Goal: Task Accomplishment & Management: Complete application form

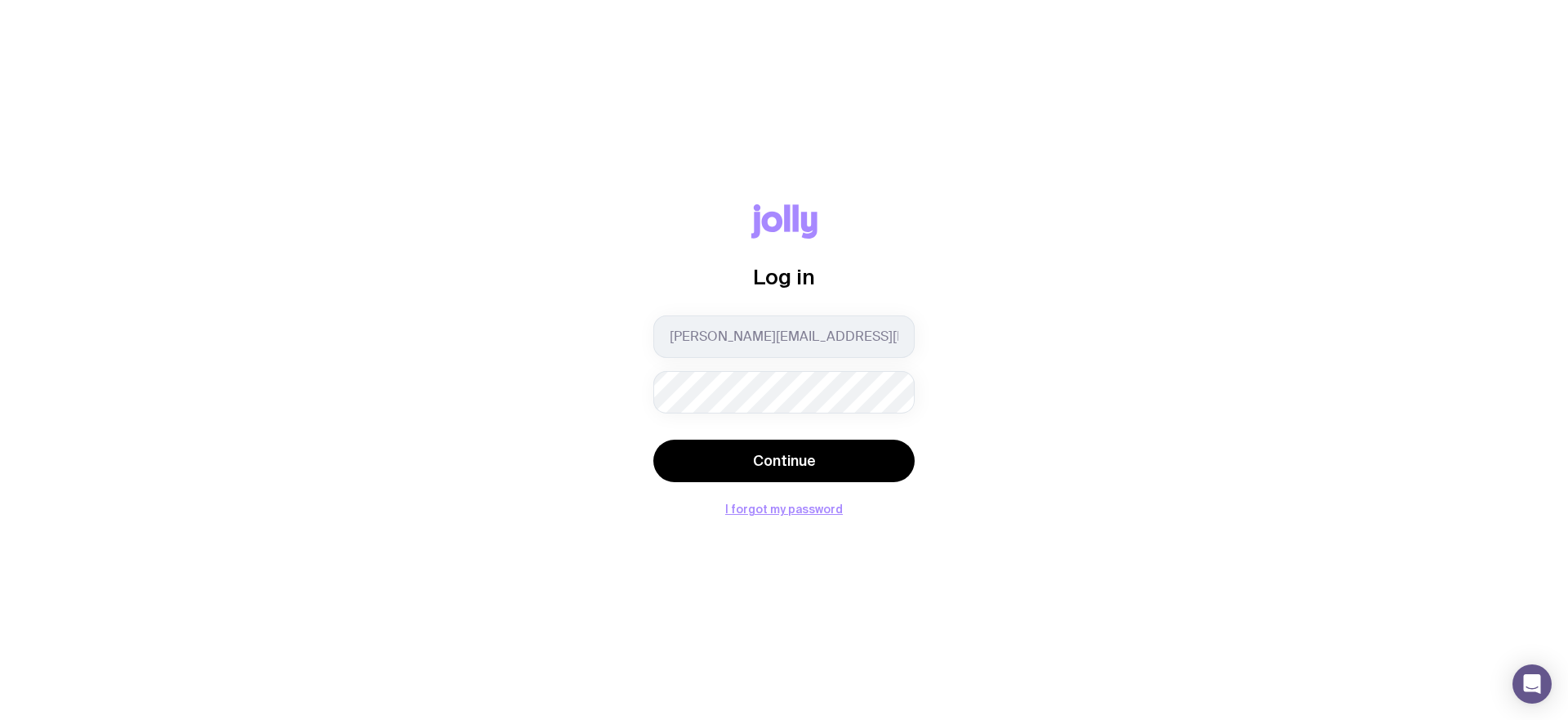
drag, startPoint x: 697, startPoint y: 472, endPoint x: 654, endPoint y: 472, distance: 43.0
click at [695, 472] on button "Continue" at bounding box center [784, 460] width 262 height 42
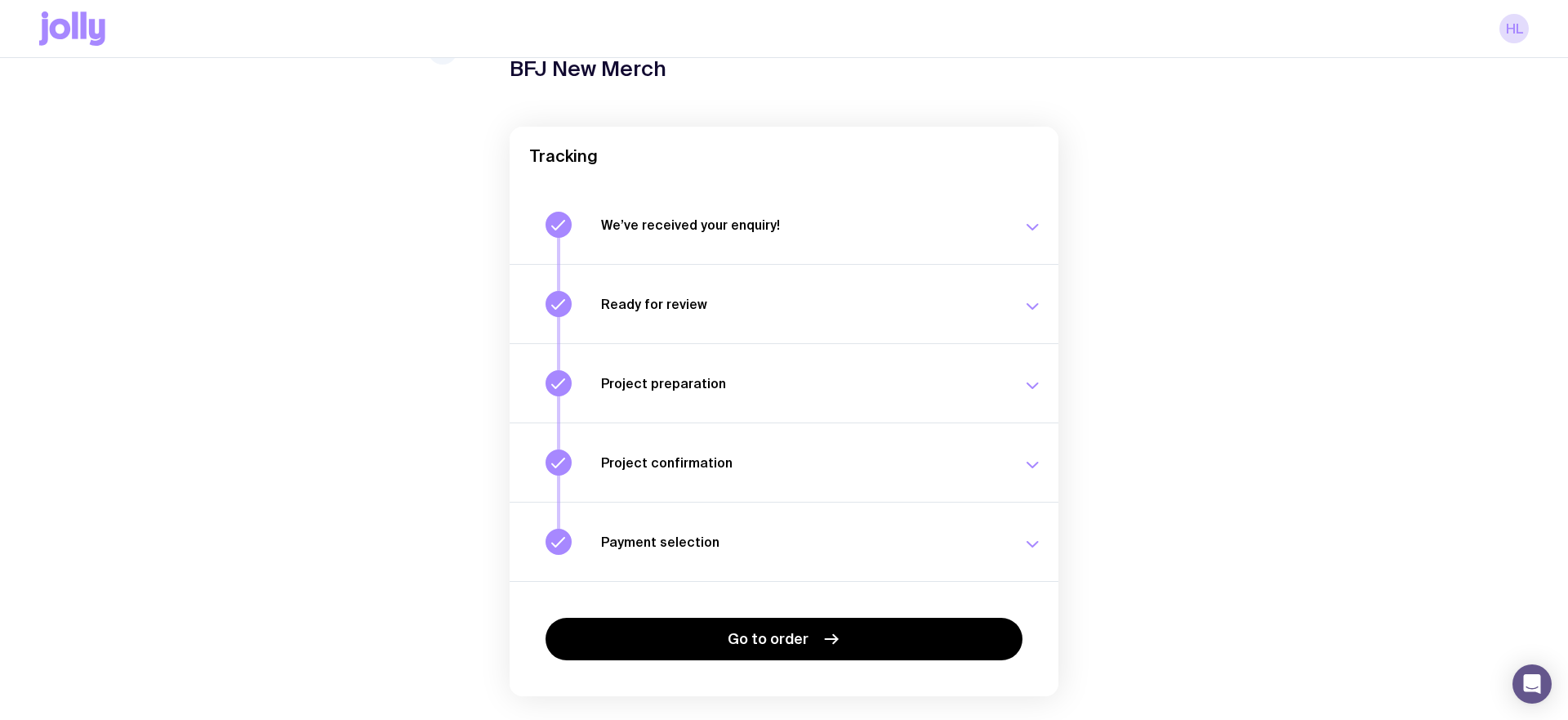
scroll to position [130, 0]
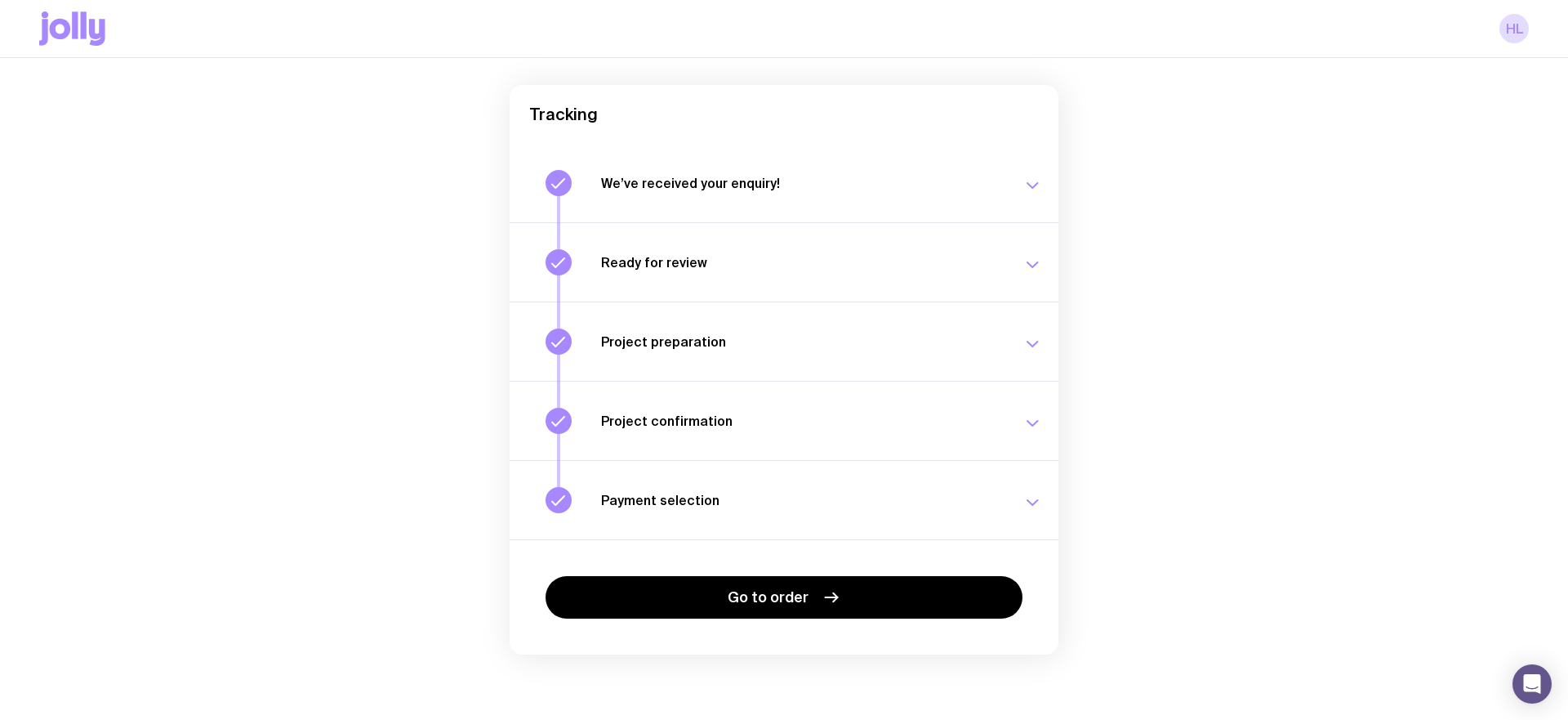
click at [1026, 487] on div "Payment selection Choose your payment option to finalise your swag project. [DA…" at bounding box center [821, 500] width 441 height 26
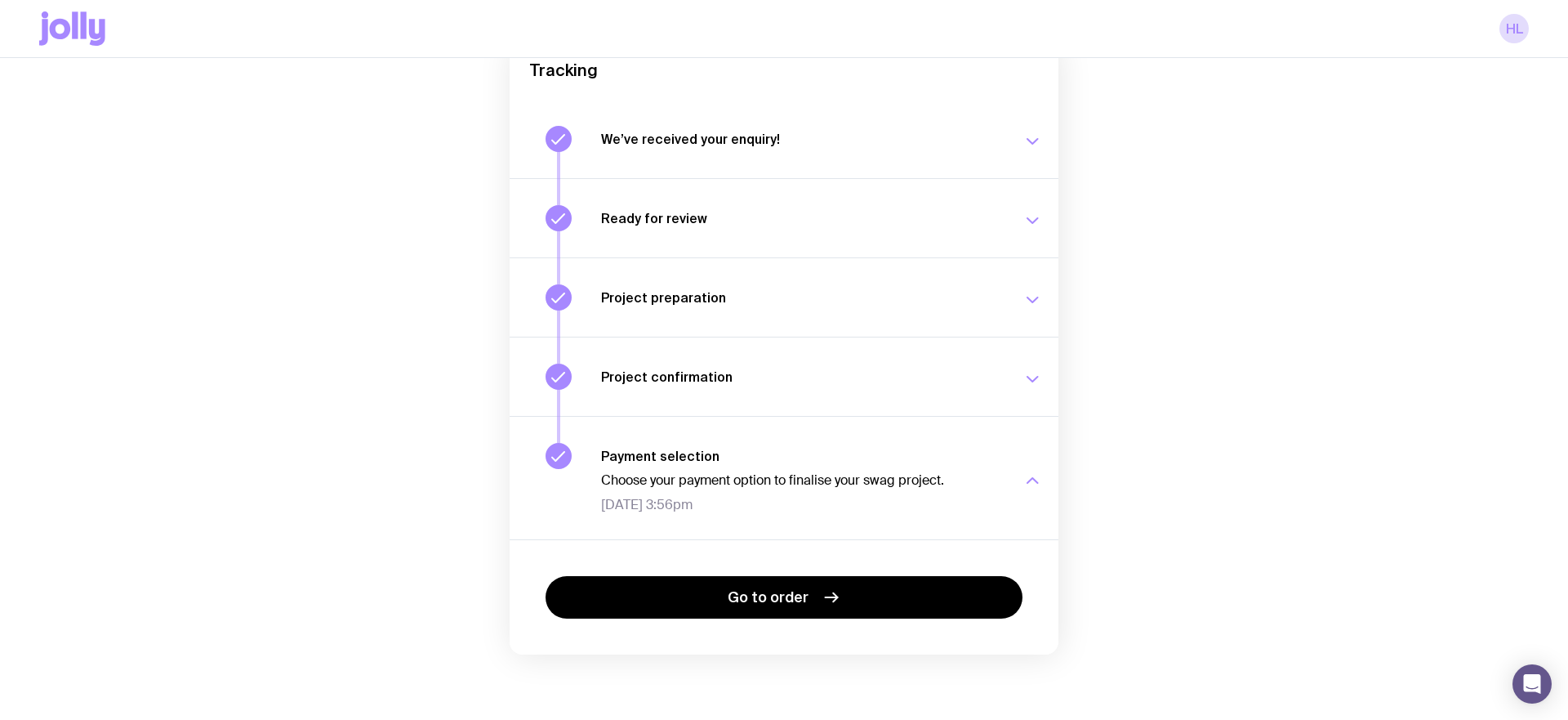
click at [888, 479] on p "Choose your payment option to finalise your swag project." at bounding box center [802, 481] width 402 height 16
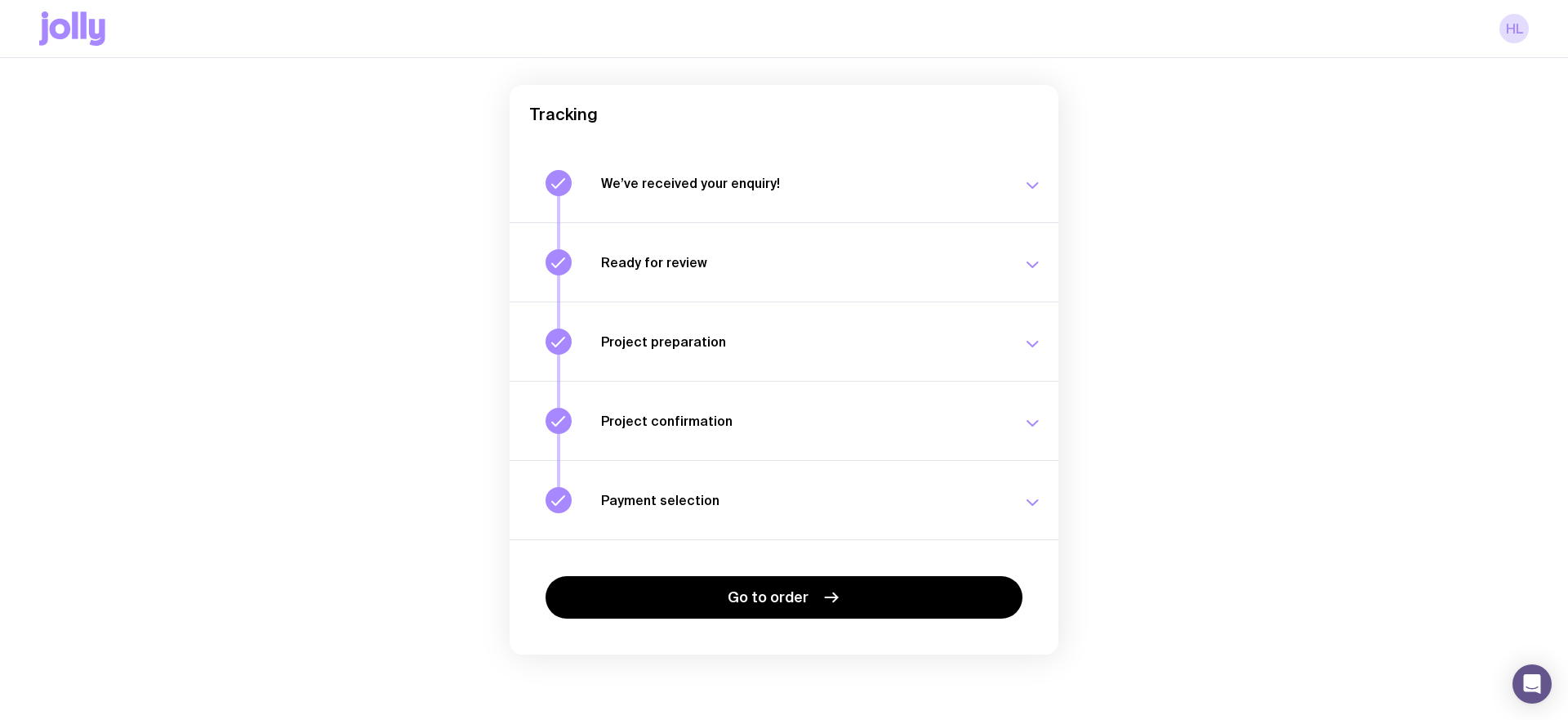
drag, startPoint x: 918, startPoint y: 588, endPoint x: 927, endPoint y: 580, distance: 12.0
click at [918, 587] on link "Go to order" at bounding box center [784, 597] width 477 height 42
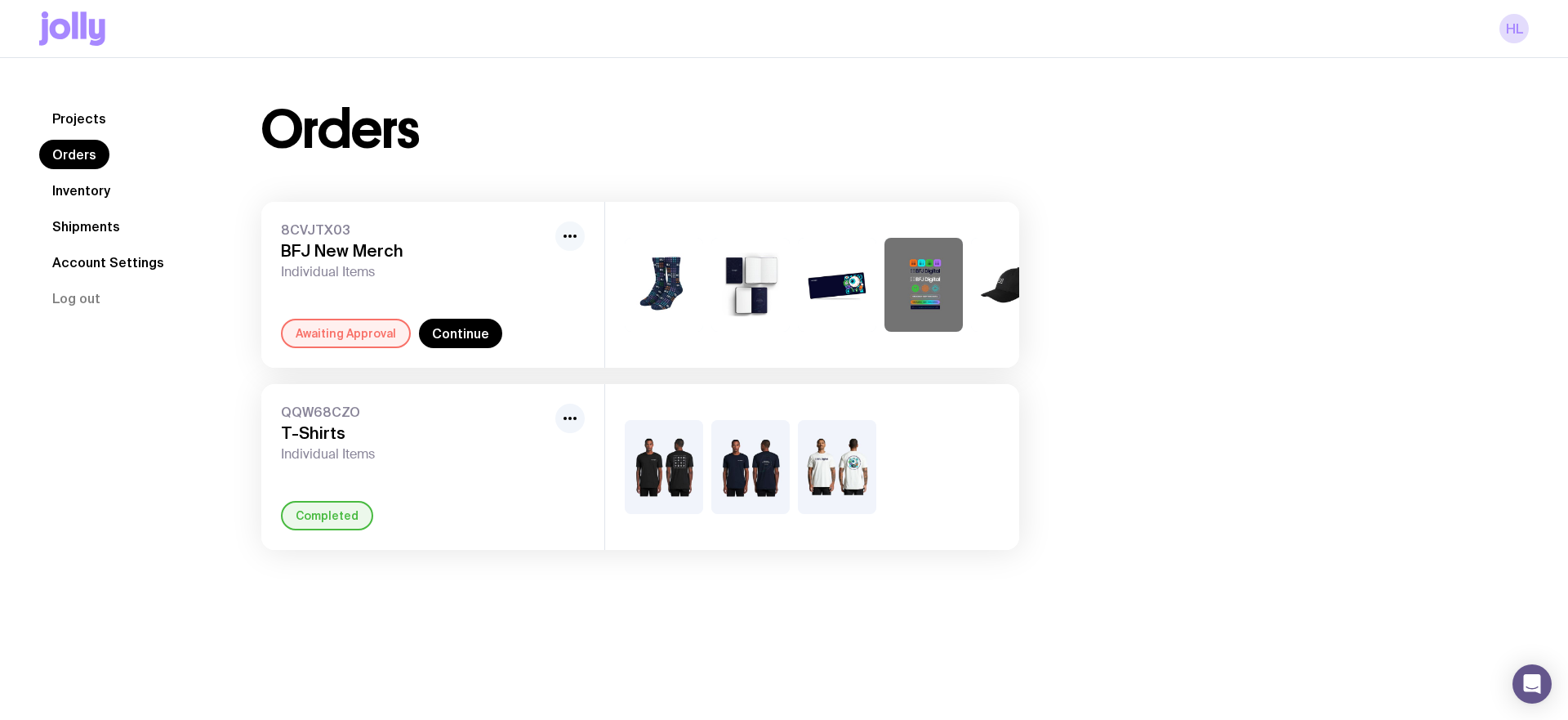
click at [556, 242] on button "button" at bounding box center [569, 236] width 30 height 30
click at [486, 173] on div "Orders 8CVJTX03 BFJ New Merch Individual Items Rename Awaiting Approval Continu…" at bounding box center [641, 327] width 837 height 446
click at [448, 338] on link "Continue" at bounding box center [461, 333] width 84 height 30
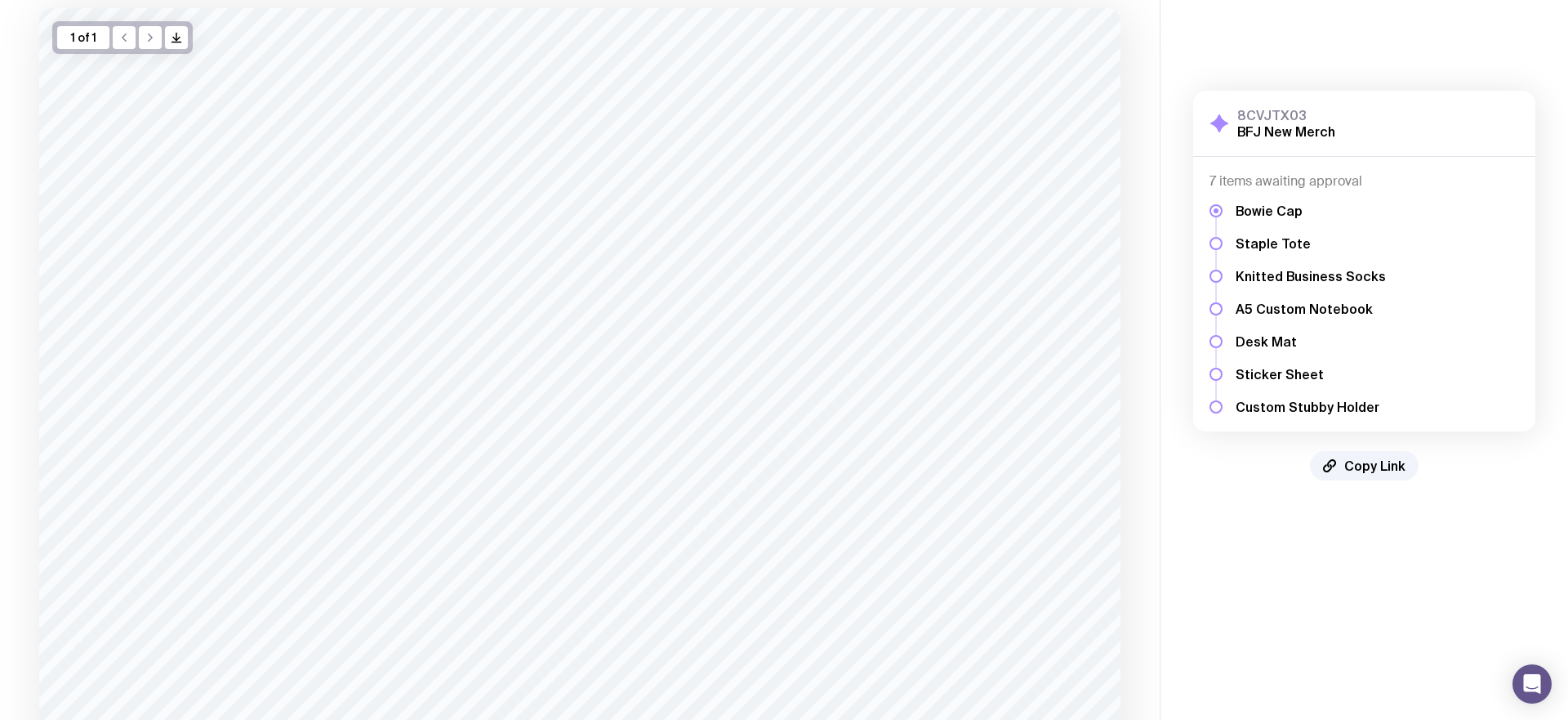
scroll to position [272, 0]
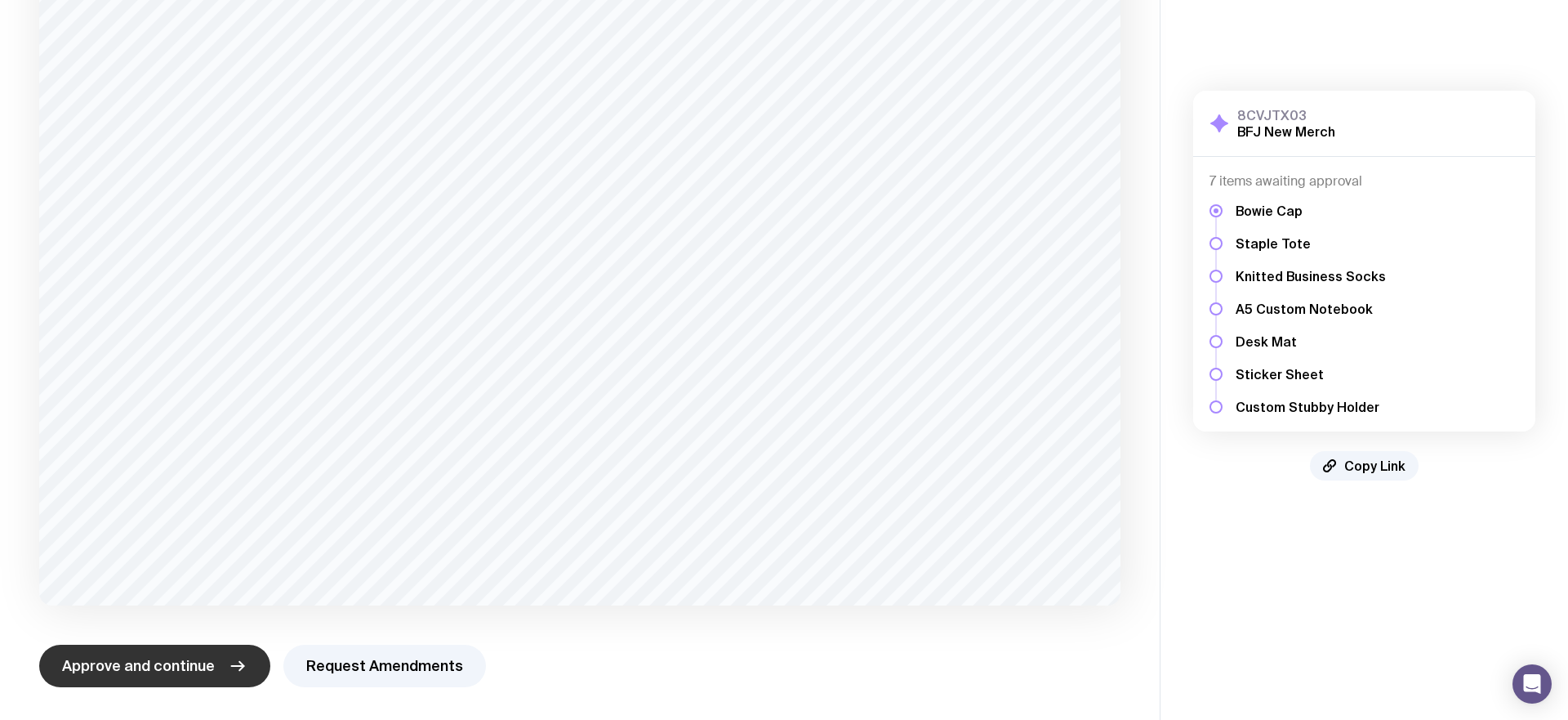
click at [224, 663] on button "Approve and continue" at bounding box center [155, 665] width 231 height 42
click at [228, 664] on icon "button" at bounding box center [237, 666] width 20 height 20
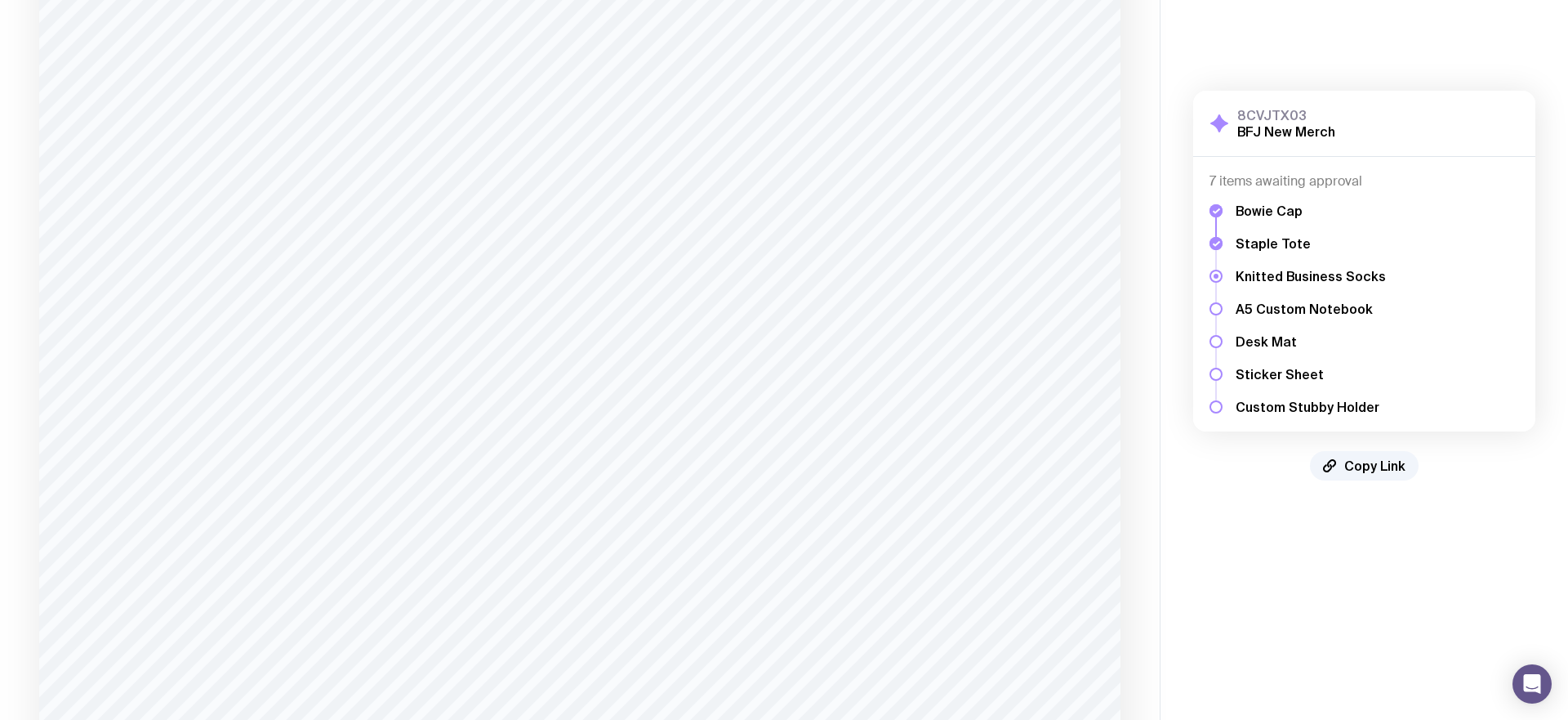
scroll to position [0, 0]
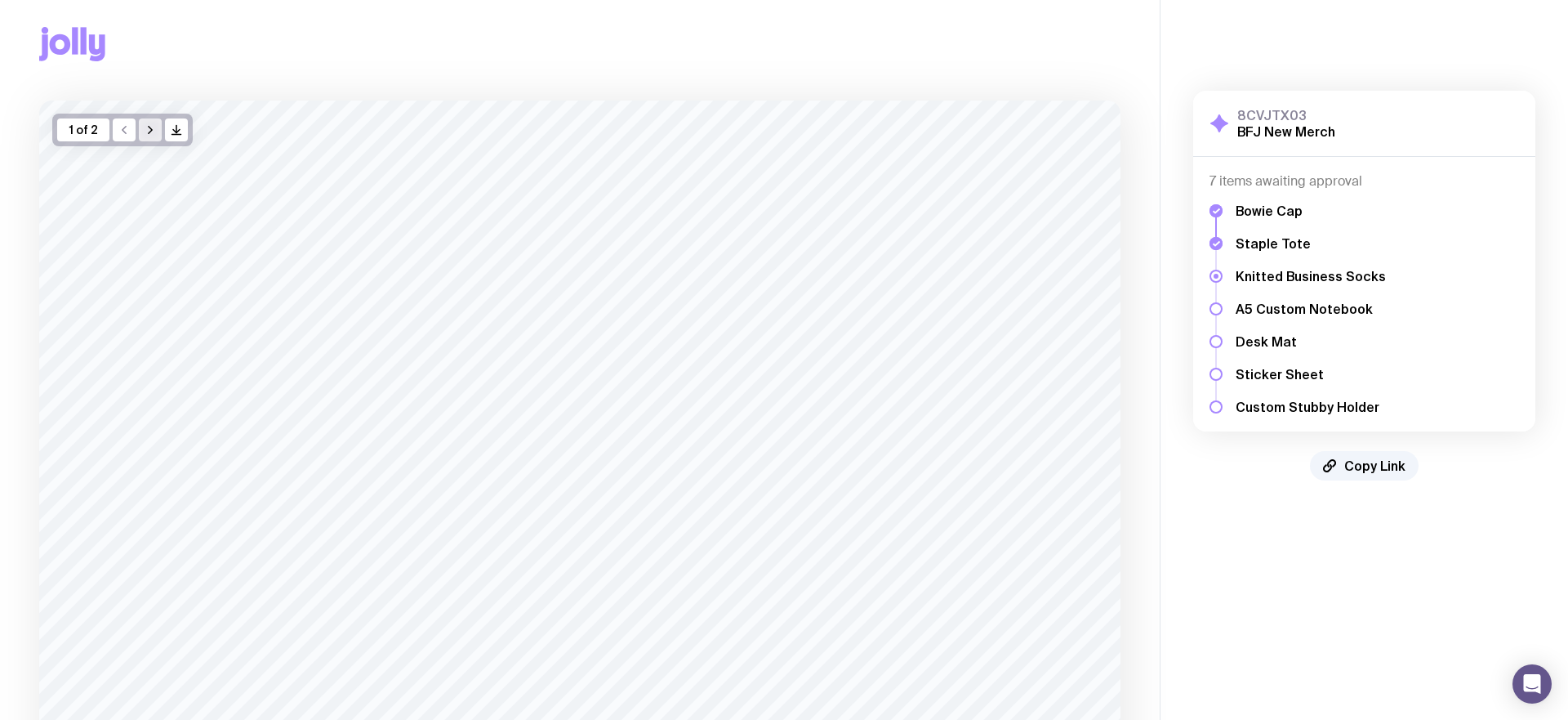
click at [149, 123] on icon "button" at bounding box center [150, 130] width 13 height 14
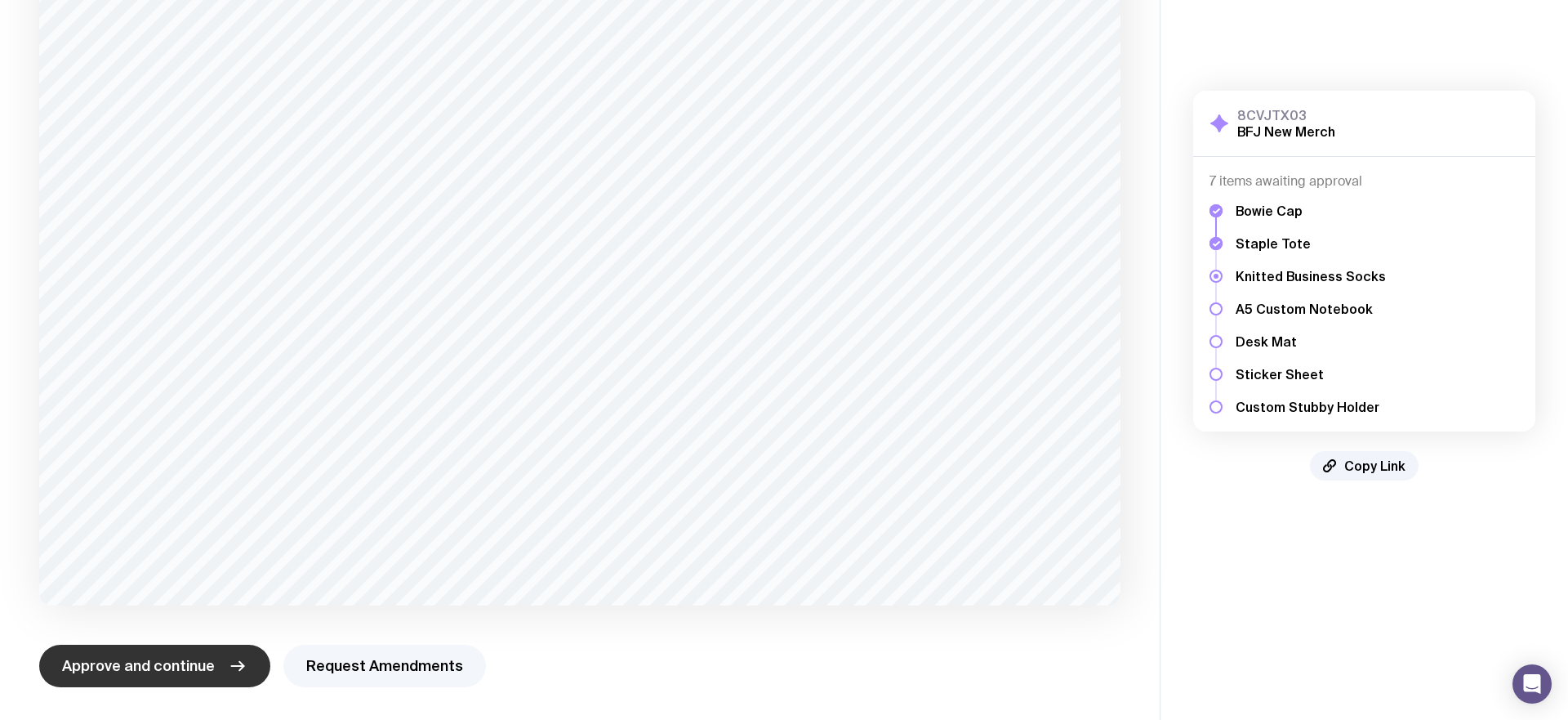
click at [420, 661] on button "Request Amendments" at bounding box center [384, 665] width 202 height 42
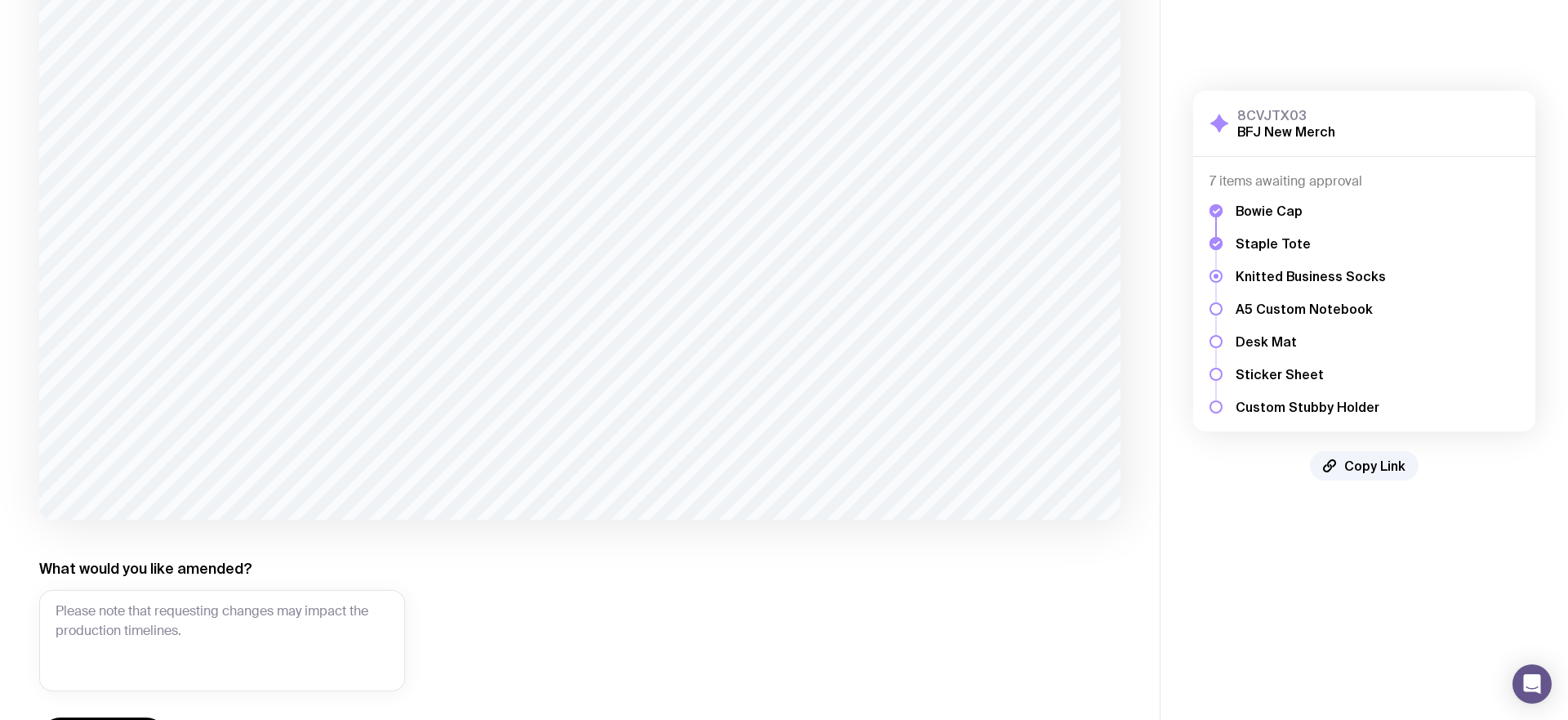
scroll to position [430, 0]
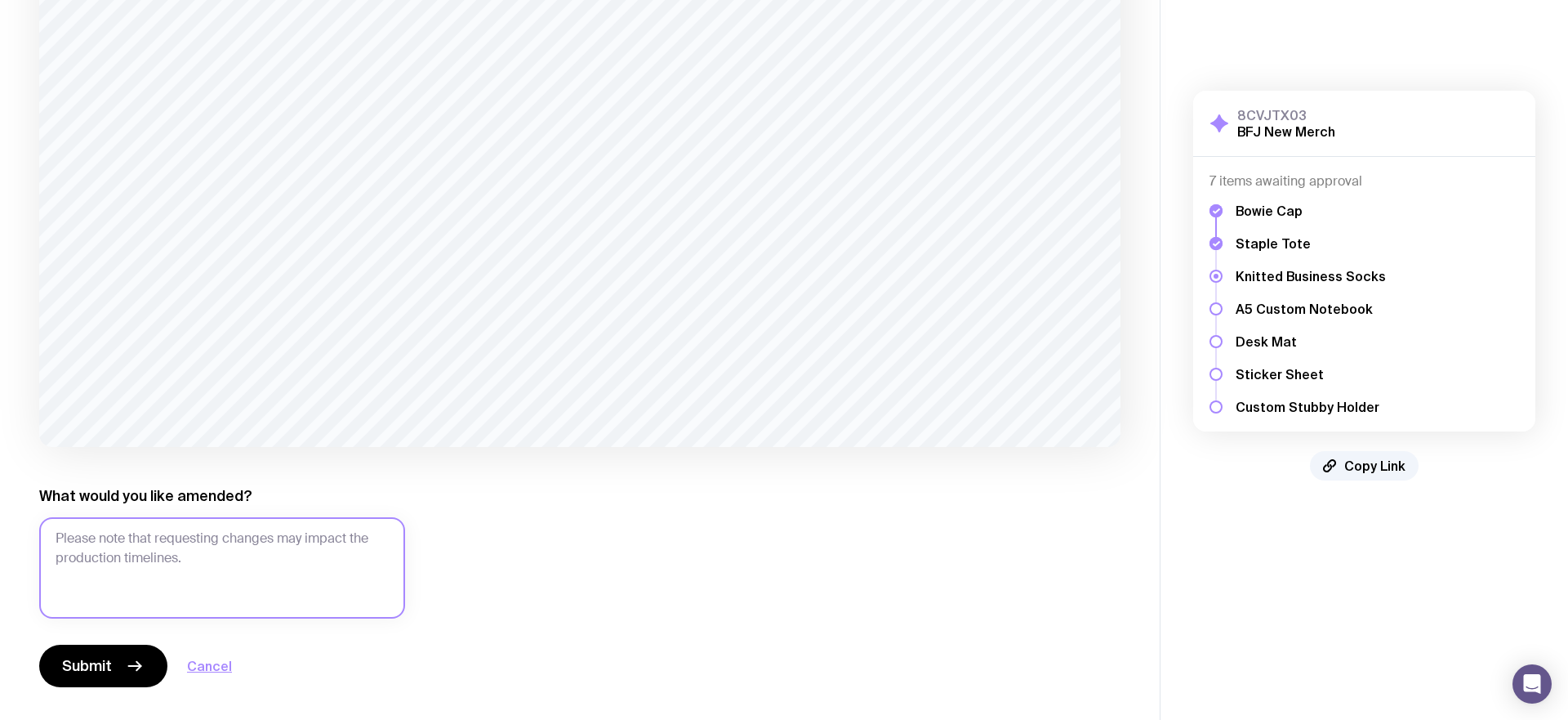
click at [257, 554] on textarea "What would you like amended?" at bounding box center [222, 568] width 366 height 102
type textarea "O"
drag, startPoint x: 173, startPoint y: 559, endPoint x: 372, endPoint y: 578, distance: 199.9
click at [372, 578] on textarea "The dots are supposed to be representative of our logo which is 4 x 4 dots. Can…" at bounding box center [222, 568] width 366 height 102
drag, startPoint x: 369, startPoint y: 561, endPoint x: 173, endPoint y: 566, distance: 196.1
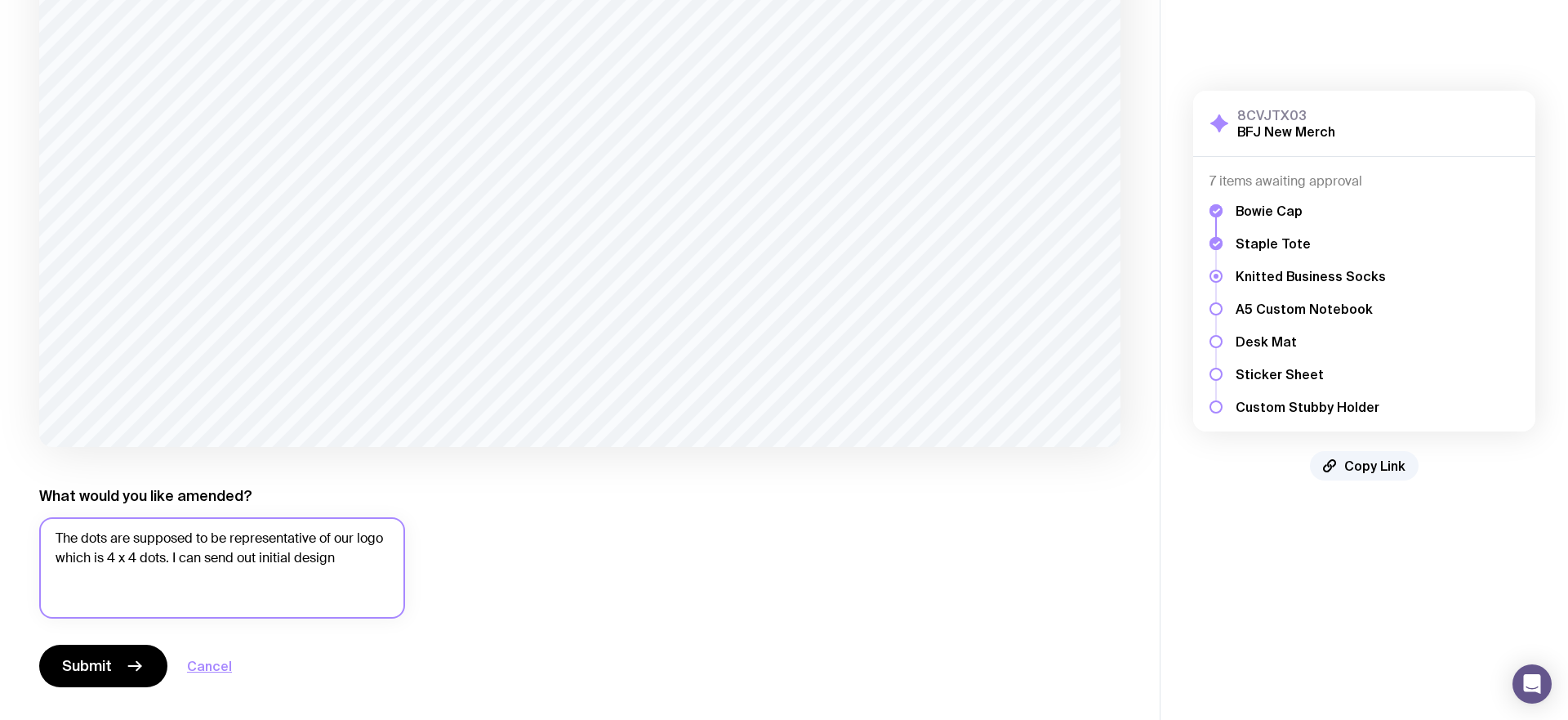
click at [173, 566] on textarea "The dots are supposed to be representative of our logo which is 4 x 4 dots. I c…" at bounding box center [222, 568] width 366 height 102
click at [173, 556] on textarea "The dots are supposed to be representative of our logo which is 4 x 4 dots. I c…" at bounding box center [222, 568] width 366 height 102
drag, startPoint x: 174, startPoint y: 556, endPoint x: 327, endPoint y: 563, distance: 153.2
click at [327, 563] on textarea "The dots are supposed to be representative of our logo which is 4 x 4 dots. I c…" at bounding box center [222, 568] width 366 height 102
type textarea "The dots are supposed to be representative of our logo which is 4 x 4 dots. It …"
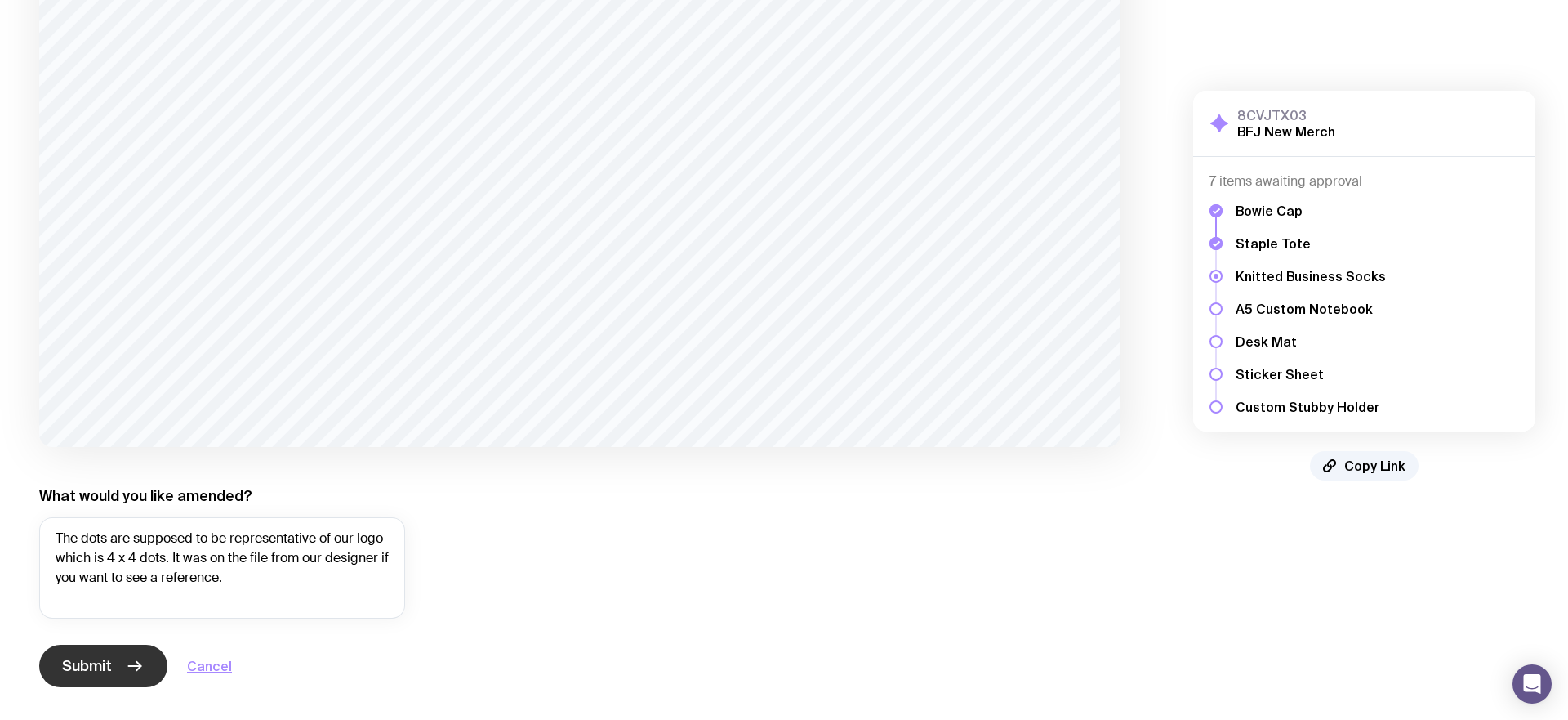
click at [129, 662] on icon "button" at bounding box center [135, 666] width 20 height 20
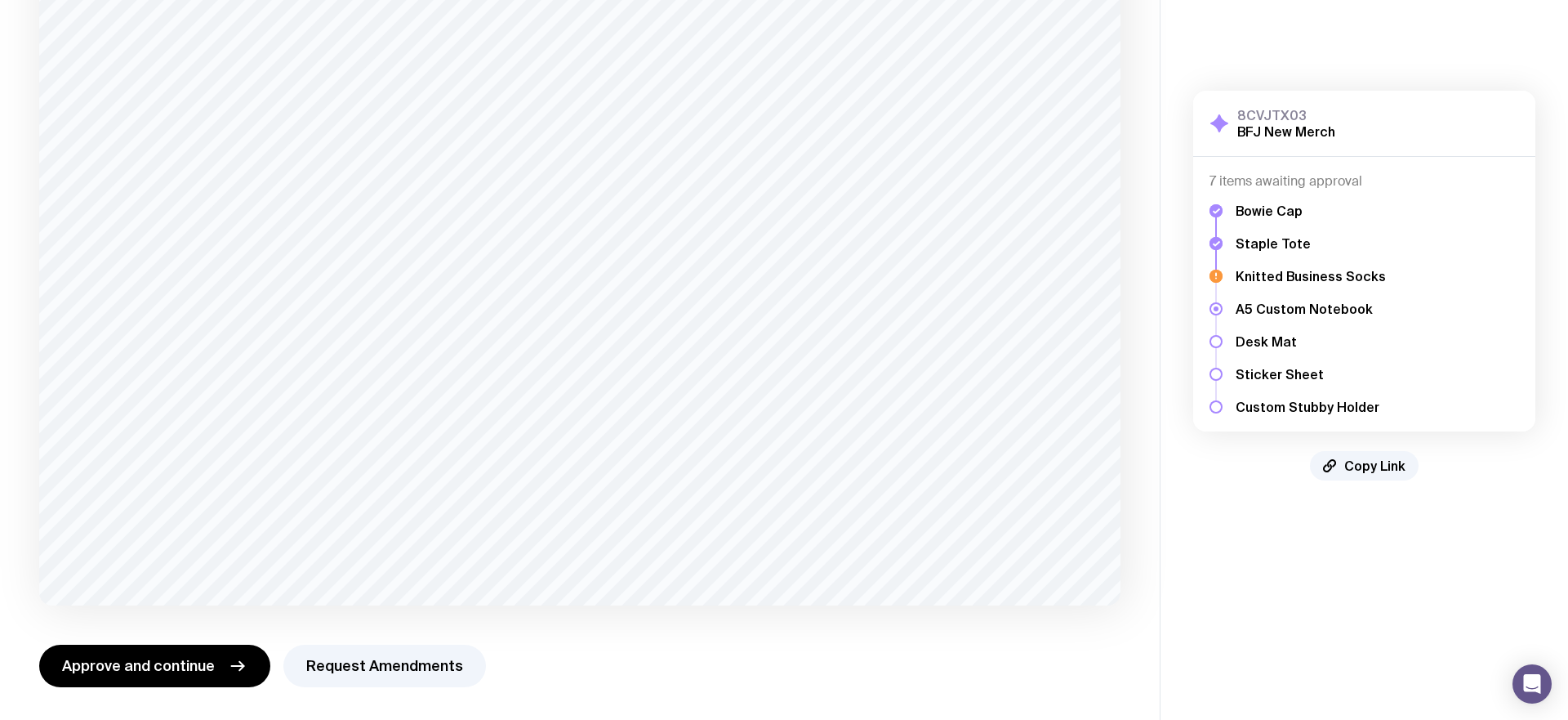
scroll to position [0, 0]
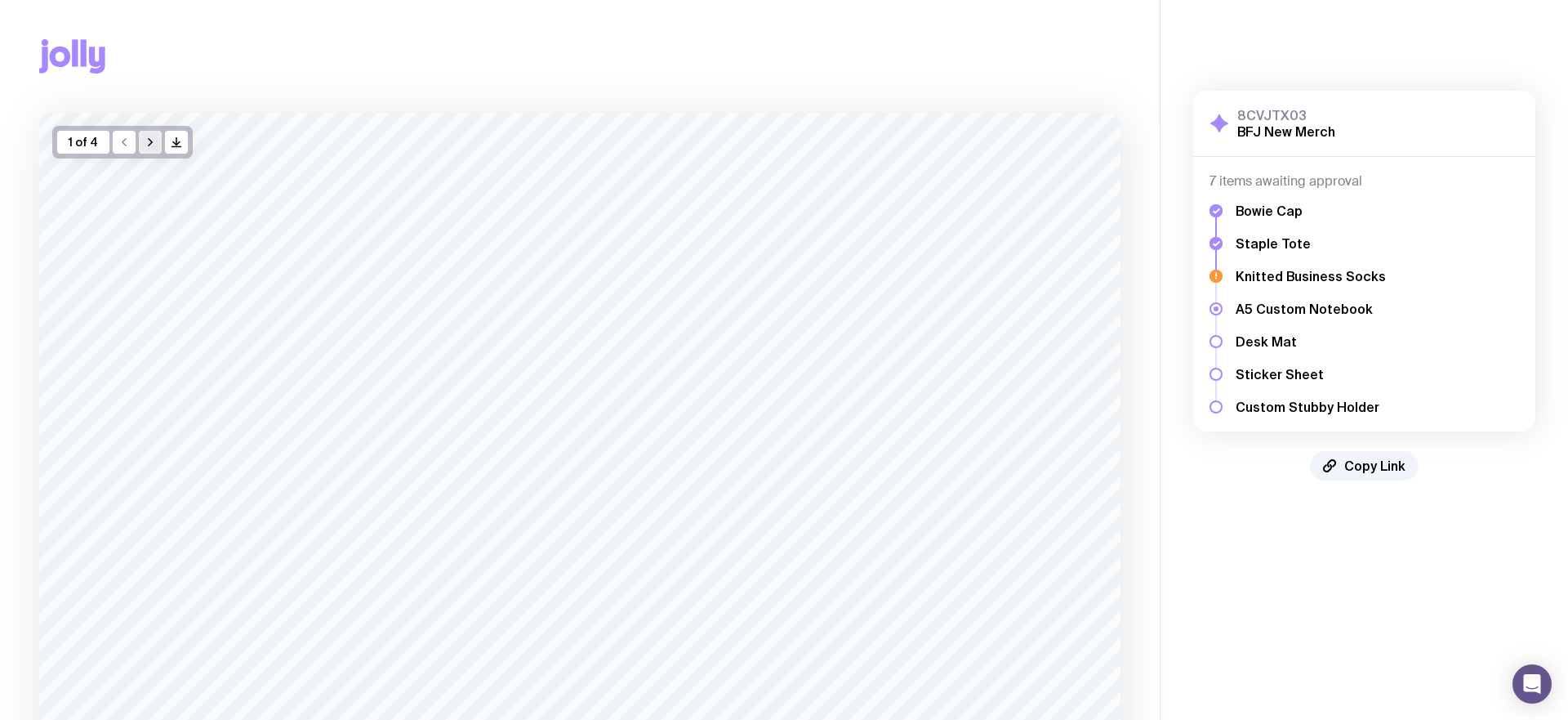
click at [149, 143] on icon "button" at bounding box center [150, 142] width 4 height 7
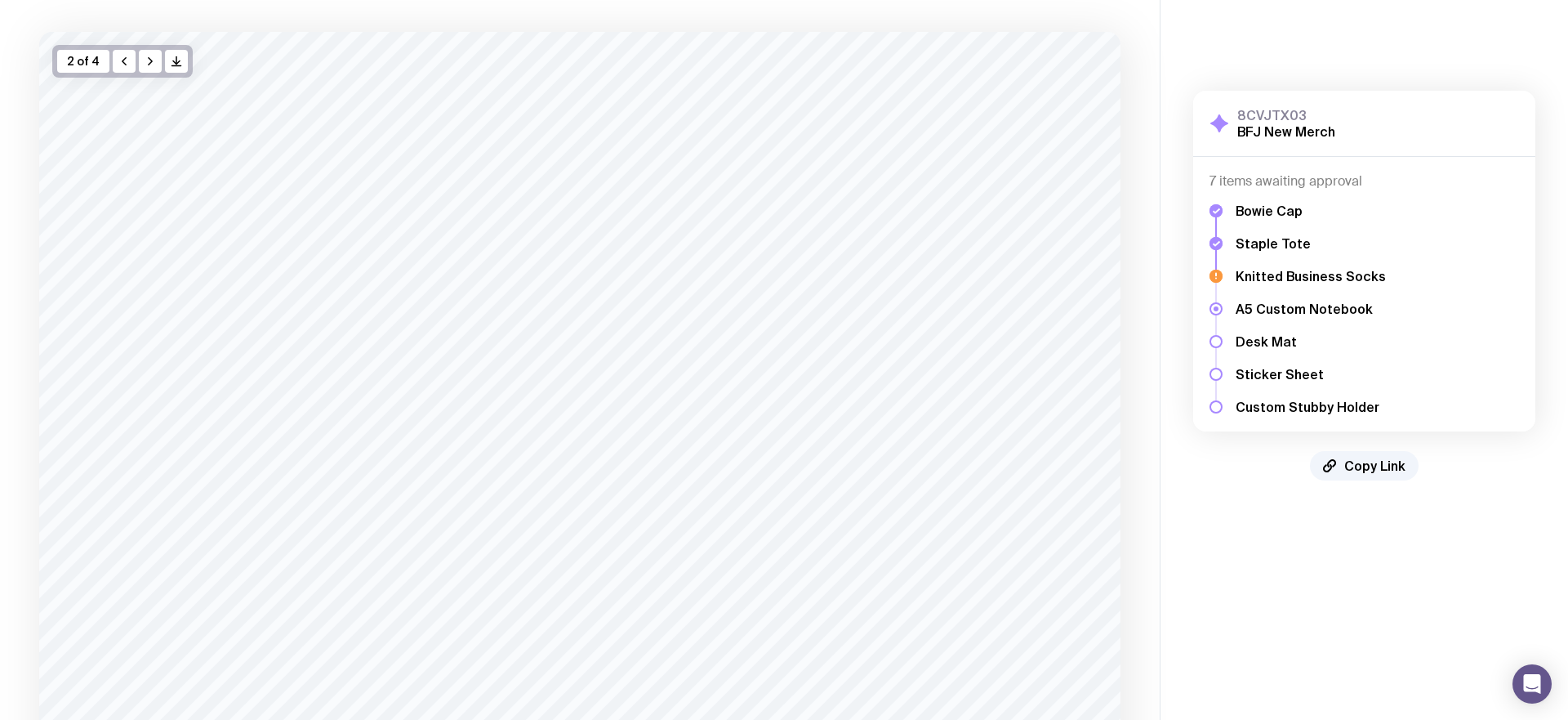
scroll to position [82, 0]
click at [159, 64] on button "button" at bounding box center [149, 59] width 22 height 22
click at [153, 64] on icon "button" at bounding box center [150, 60] width 13 height 14
click at [118, 49] on icon "button" at bounding box center [124, 53] width 13 height 14
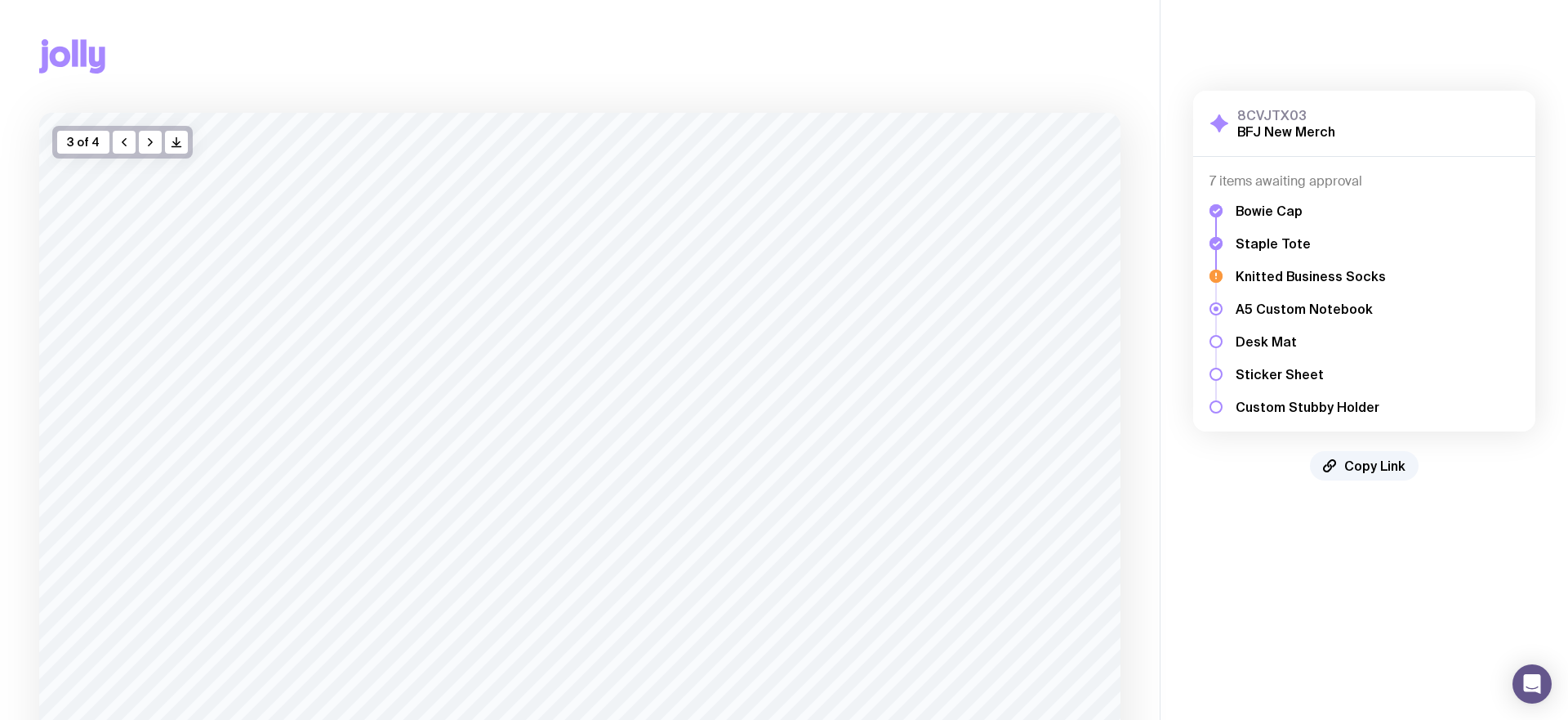
drag, startPoint x: 128, startPoint y: 135, endPoint x: 146, endPoint y: 154, distance: 26.2
click at [128, 136] on icon "button" at bounding box center [124, 142] width 13 height 14
click at [148, 146] on icon "button" at bounding box center [150, 142] width 4 height 7
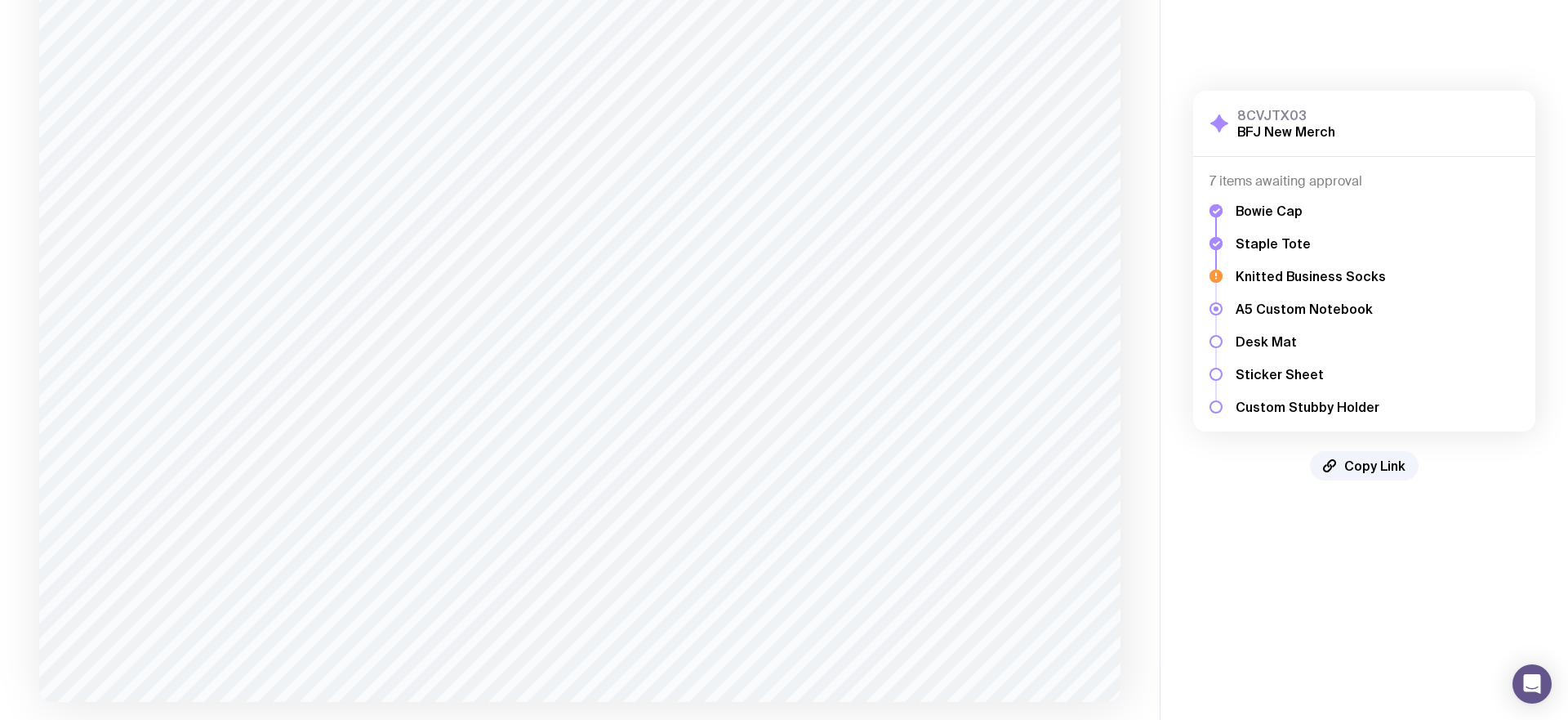
scroll to position [1042, 0]
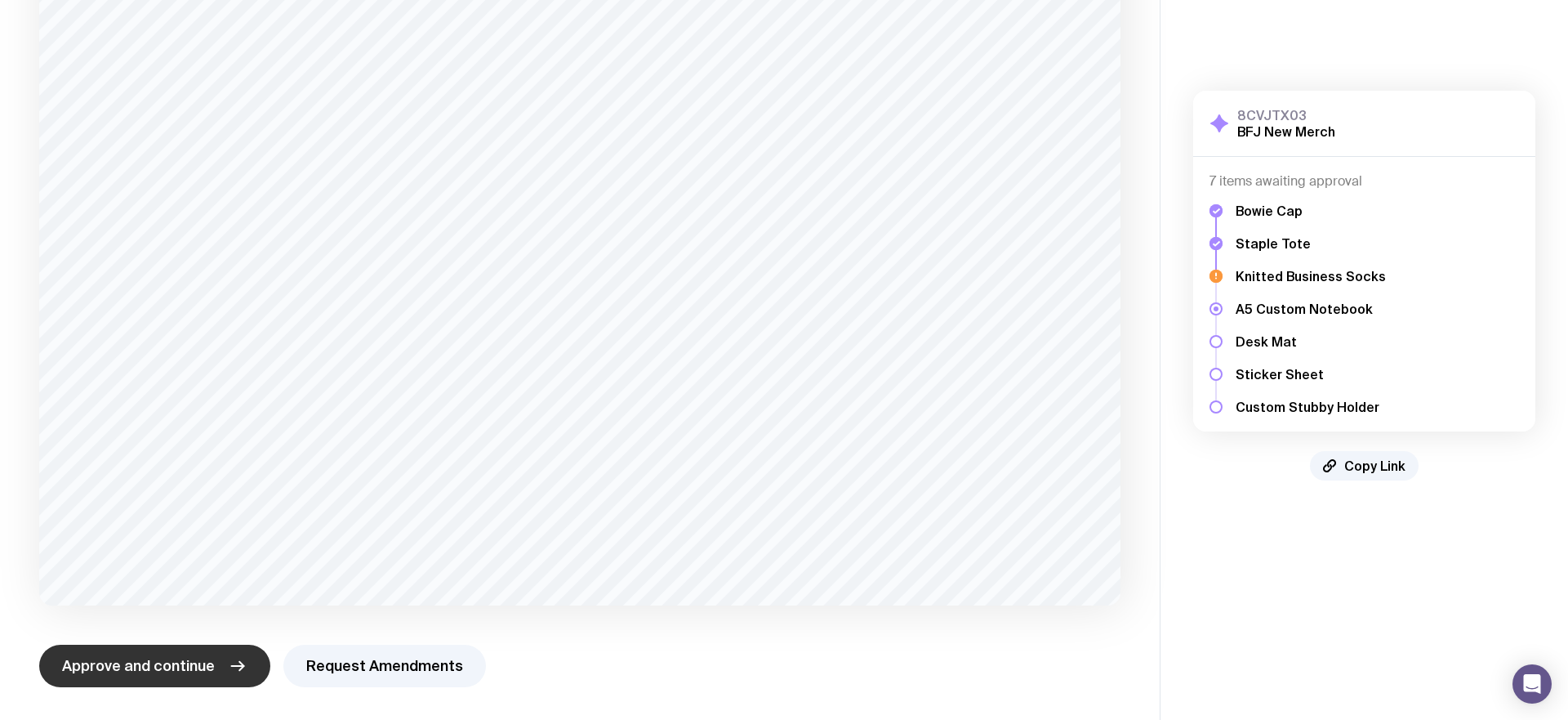
click at [202, 672] on span "Approve and continue" at bounding box center [139, 666] width 153 height 20
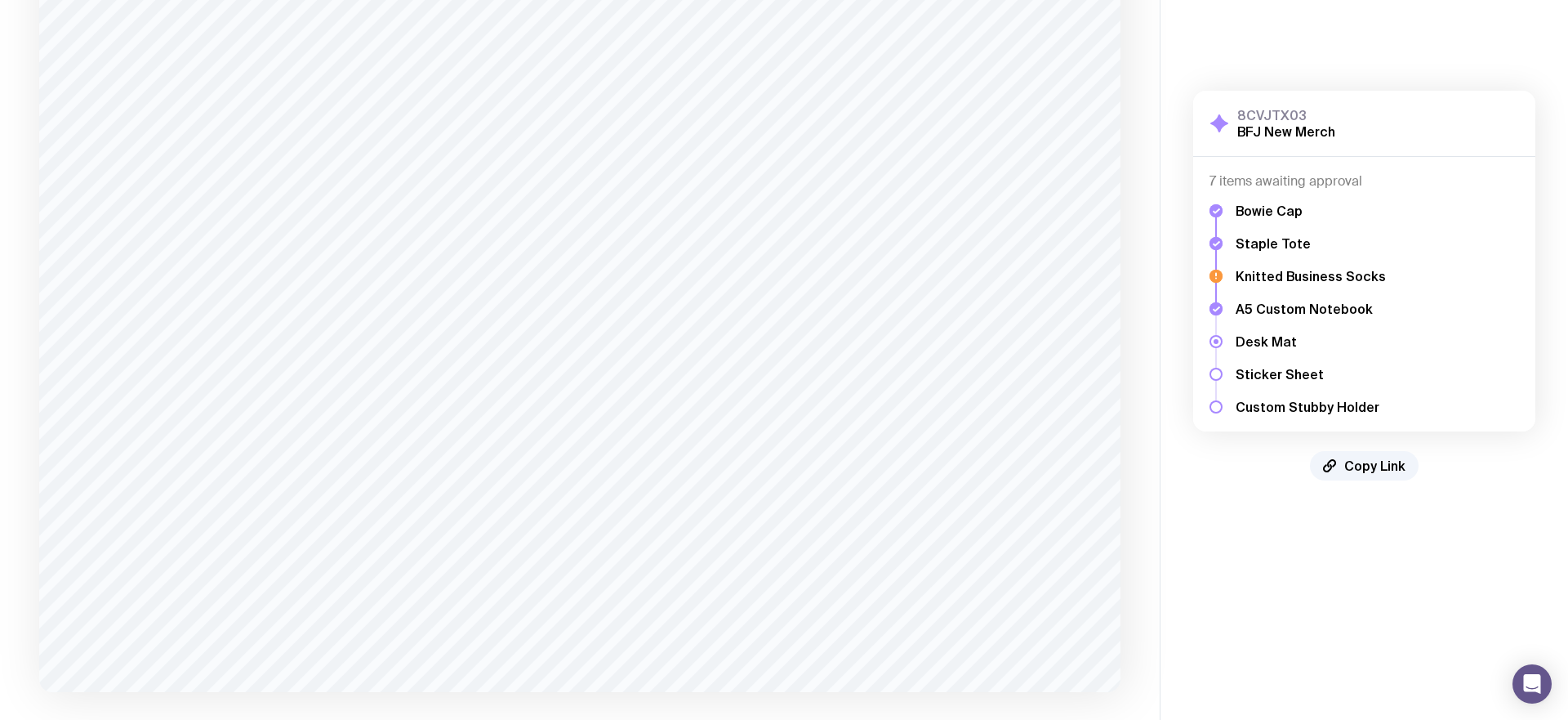
scroll to position [272, 0]
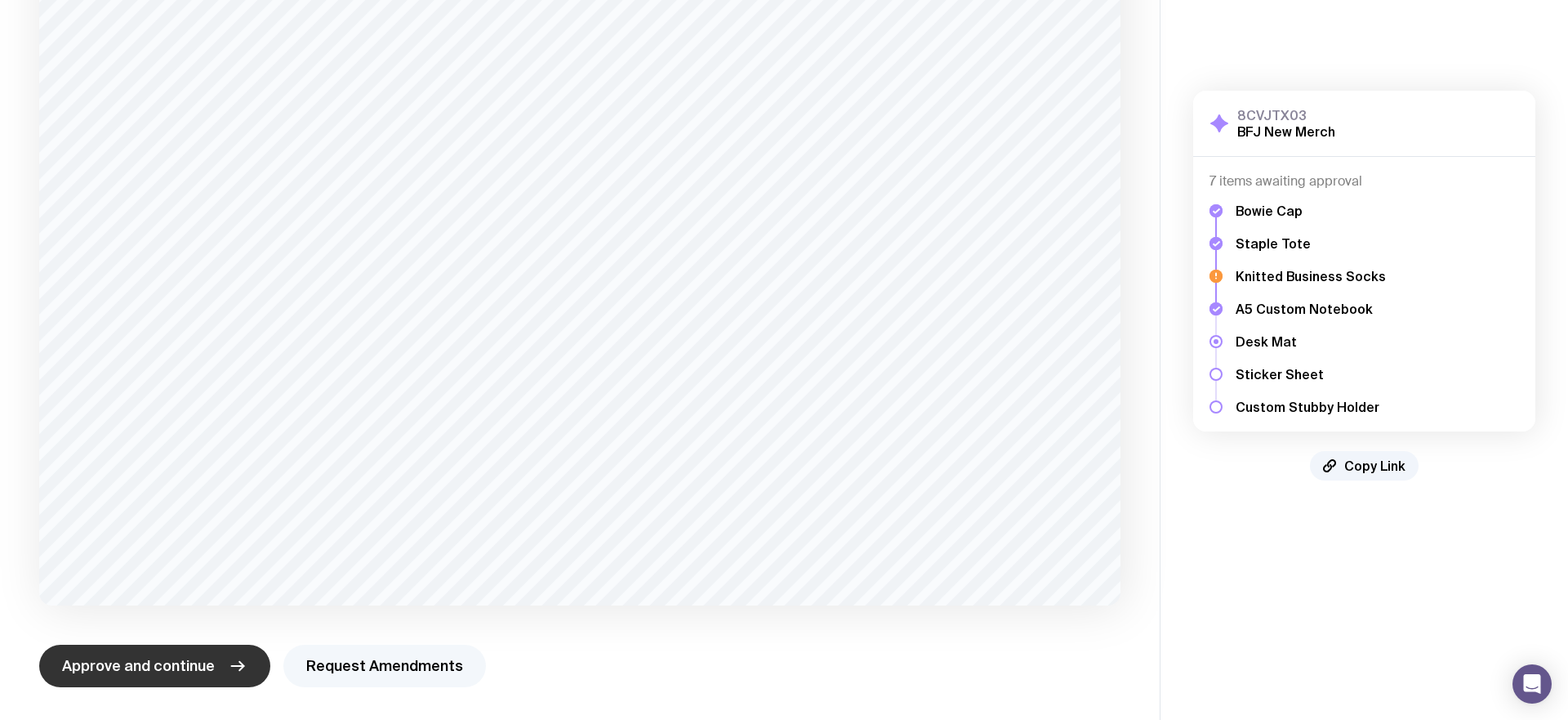
click at [368, 663] on button "Request Amendments" at bounding box center [384, 665] width 202 height 42
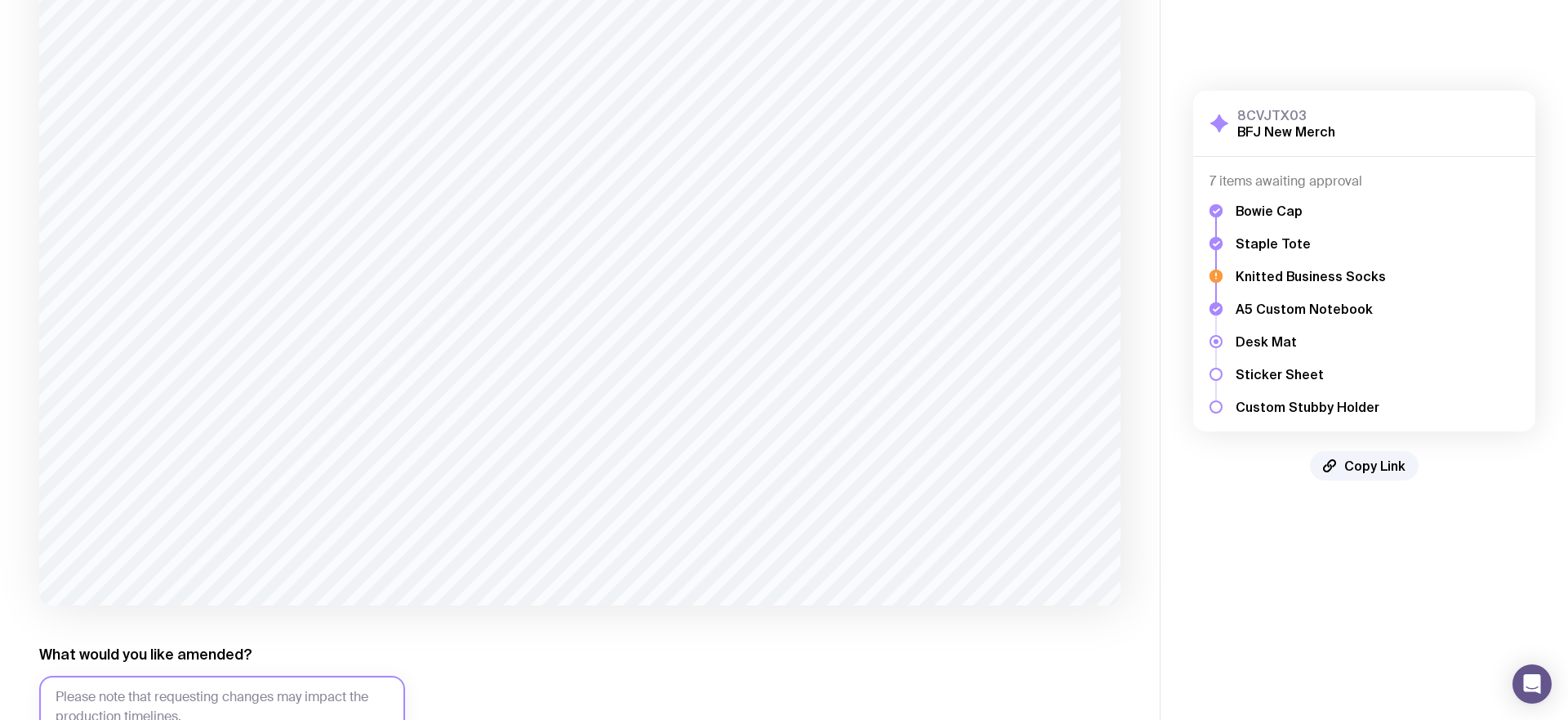
click at [239, 696] on textarea "What would you like amended?" at bounding box center [222, 726] width 366 height 102
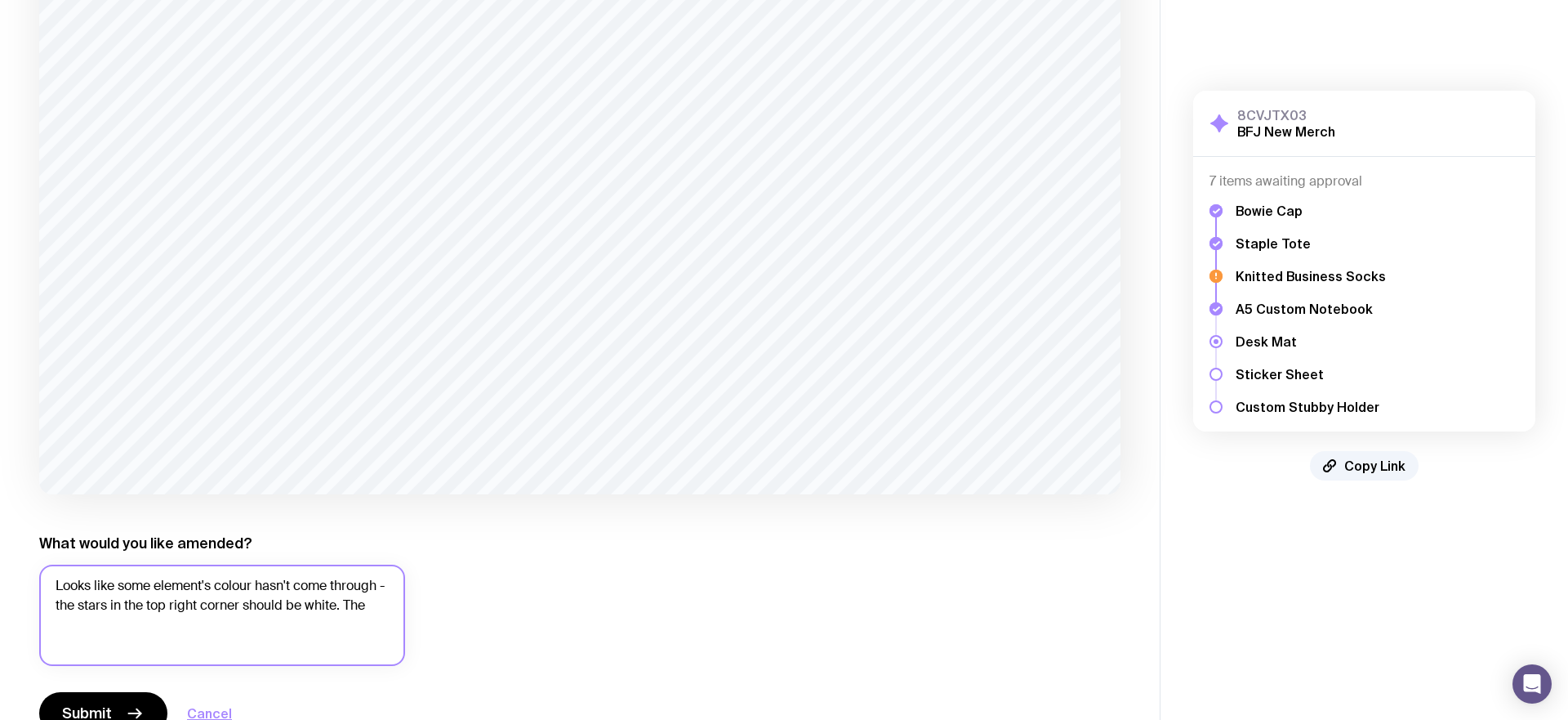
drag, startPoint x: 66, startPoint y: 711, endPoint x: 49, endPoint y: 711, distance: 17.0
click at [49, 711] on div "What would you like amended? Looks like some element's colour hasn't come throu…" at bounding box center [222, 634] width 366 height 201
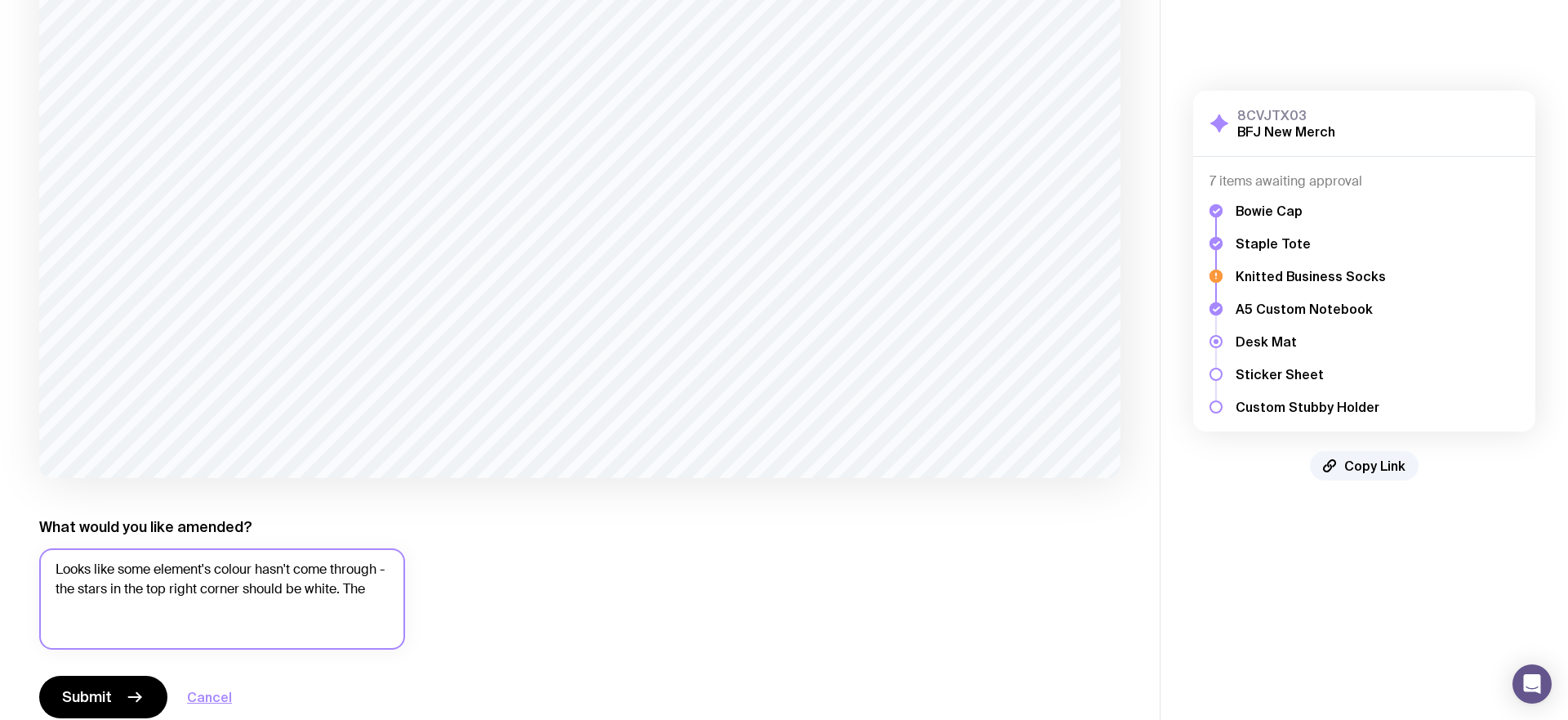
drag, startPoint x: 77, startPoint y: 608, endPoint x: 64, endPoint y: 595, distance: 18.4
click at [76, 606] on textarea "Looks like some element's colour hasn't come through - the stars in the top rig…" at bounding box center [222, 598] width 366 height 102
click at [51, 589] on textarea "Looks like some element's colour hasn't come through - the stars in the top rig…" at bounding box center [222, 598] width 366 height 102
click at [353, 589] on textarea "Looks like some element's colour hasn't come through 1. the stars in the top ri…" at bounding box center [222, 598] width 366 height 102
click at [226, 600] on textarea "Looks like some element's colour hasn't come through 1. the stars in the top ri…" at bounding box center [222, 598] width 366 height 102
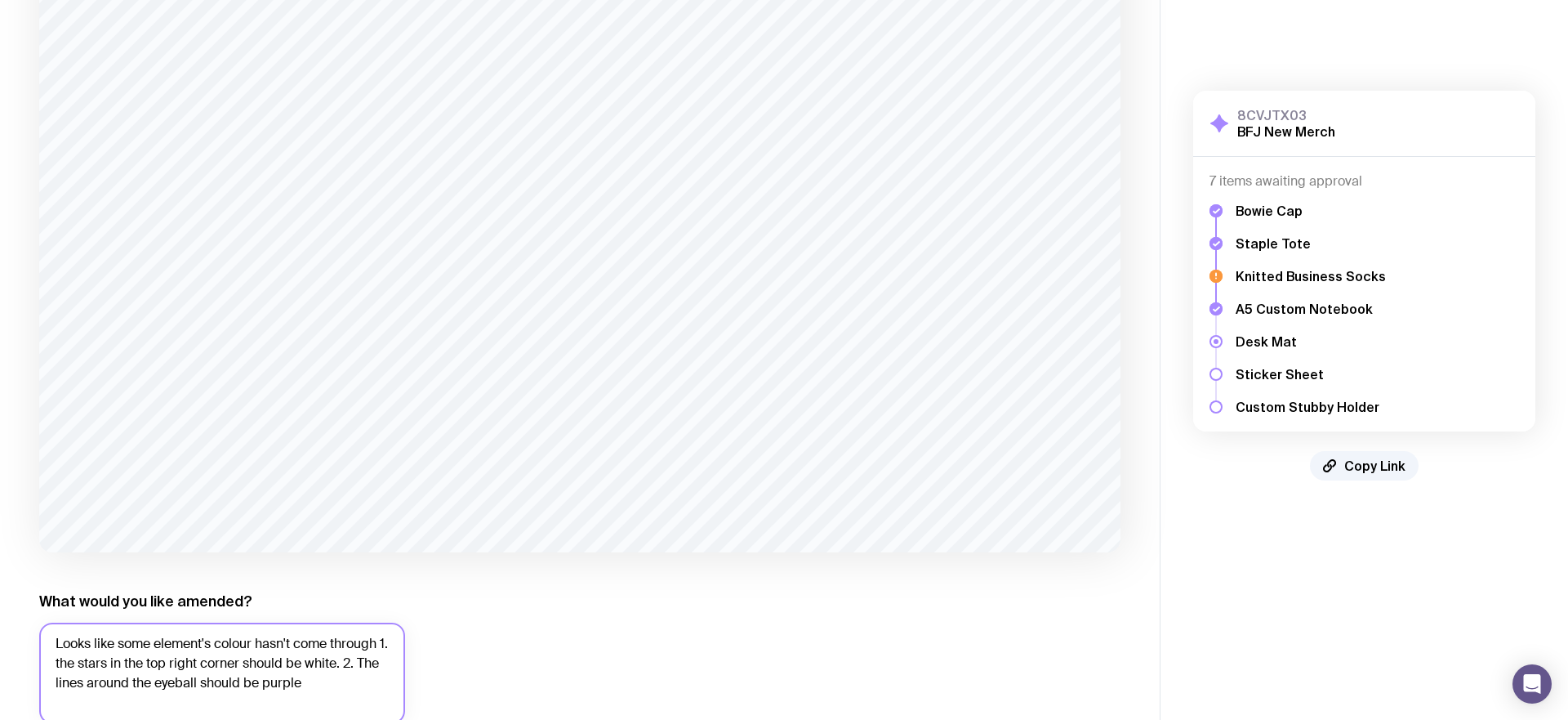
scroll to position [384, 0]
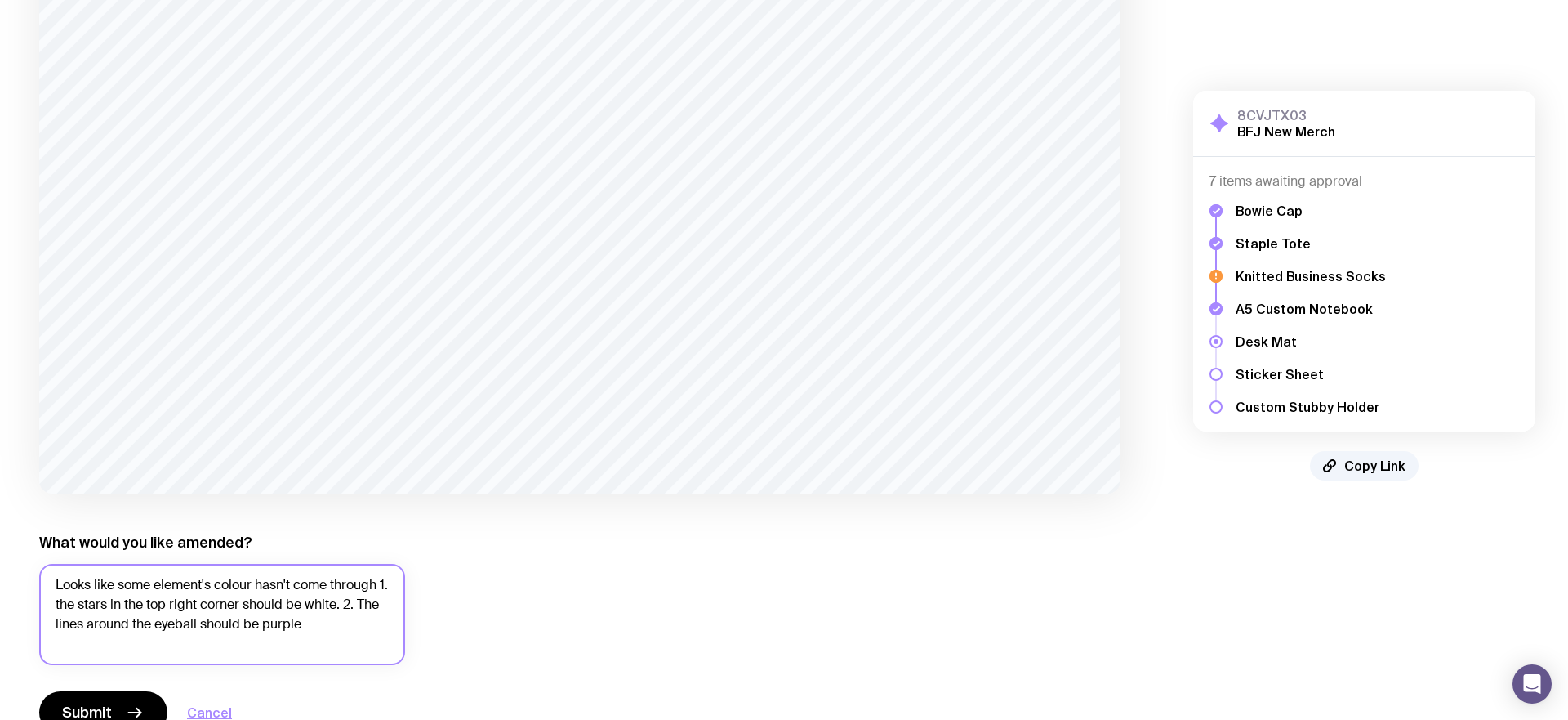
click at [109, 625] on textarea "Looks like some element's colour hasn't come through 1. the stars in the top ri…" at bounding box center [222, 614] width 366 height 102
click at [175, 621] on textarea "Looks like some element's colour hasn't come through 1. the stars in the top ri…" at bounding box center [222, 614] width 366 height 102
click at [356, 626] on textarea "Looks like some element's colour hasn't come through 1. the stars in the top ri…" at bounding box center [222, 614] width 366 height 102
click at [225, 620] on textarea "Looks like some element's colour hasn't come through 1. the stars in the top ri…" at bounding box center [222, 614] width 366 height 102
click at [214, 640] on textarea "Looks like some element's colour hasn't come through 1. the stars in the top ri…" at bounding box center [222, 614] width 366 height 102
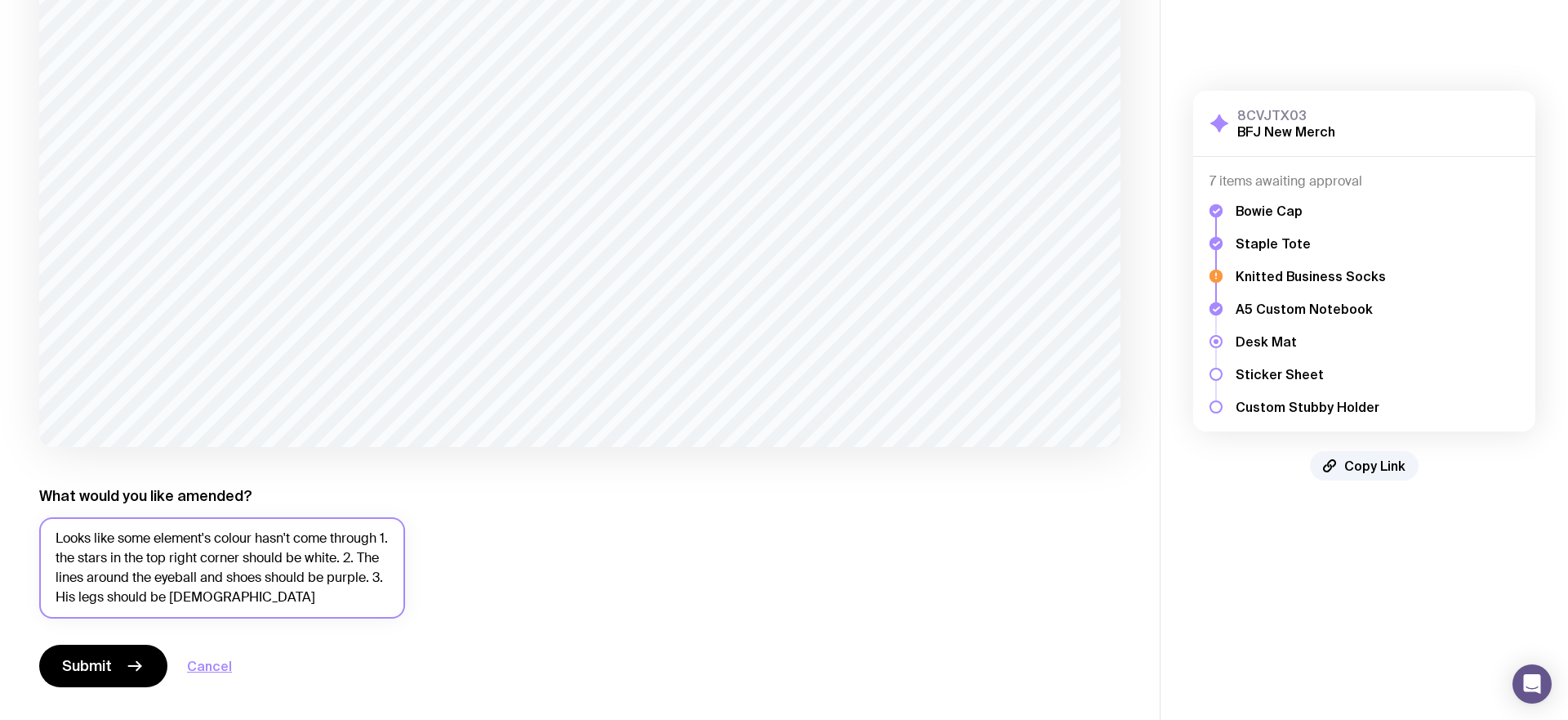
scroll to position [302, 0]
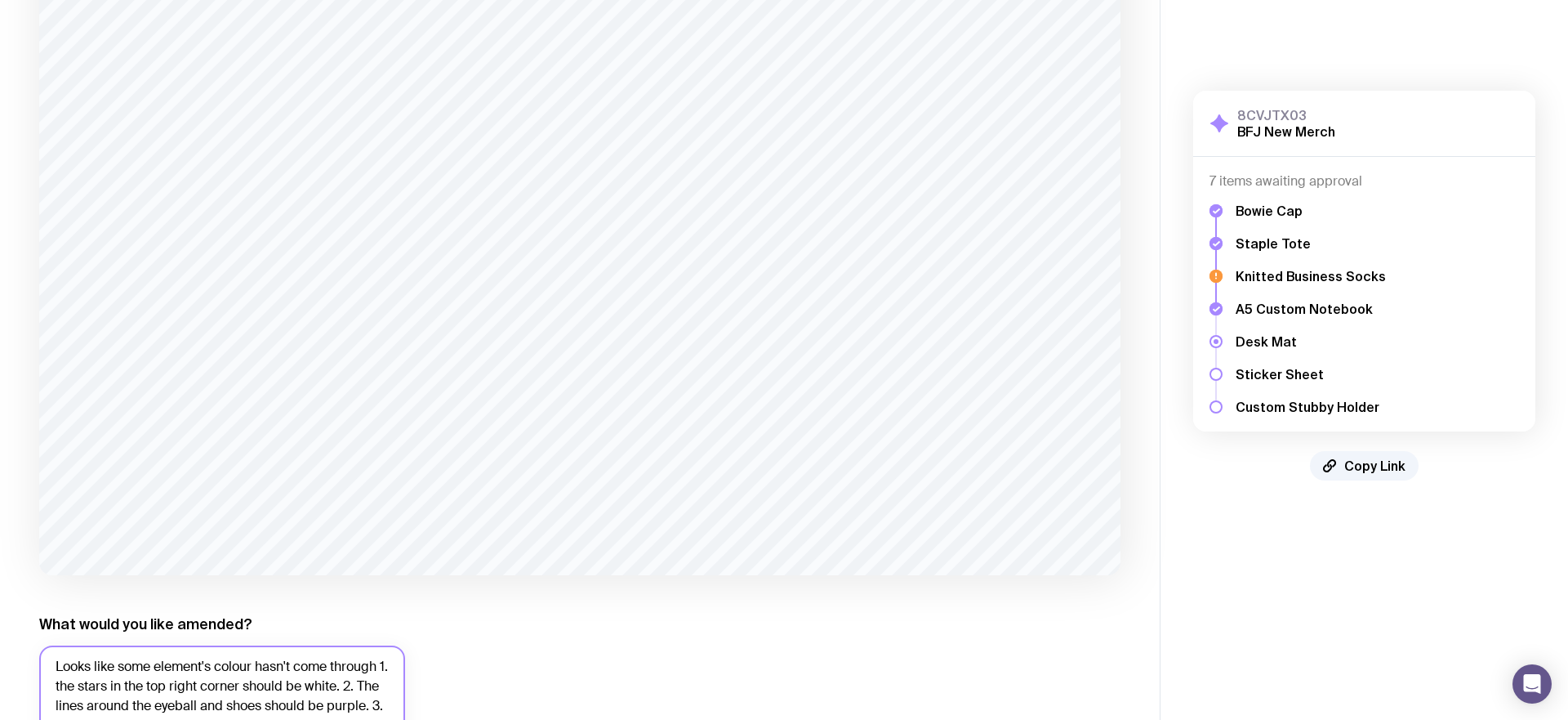
type textarea "Looks like some element's colour hasn't come through 1. the stars in the top ri…"
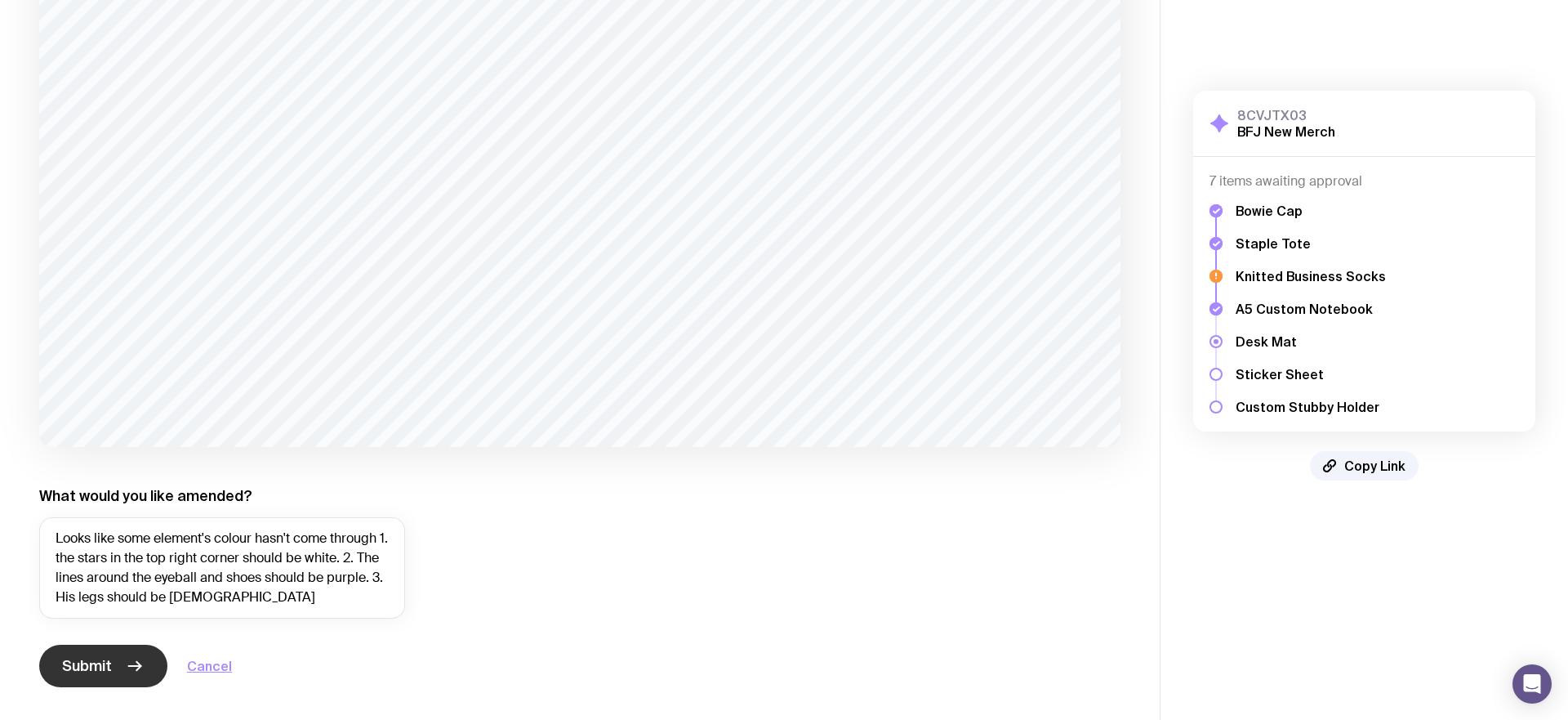
click at [153, 661] on button "Submit" at bounding box center [103, 665] width 129 height 42
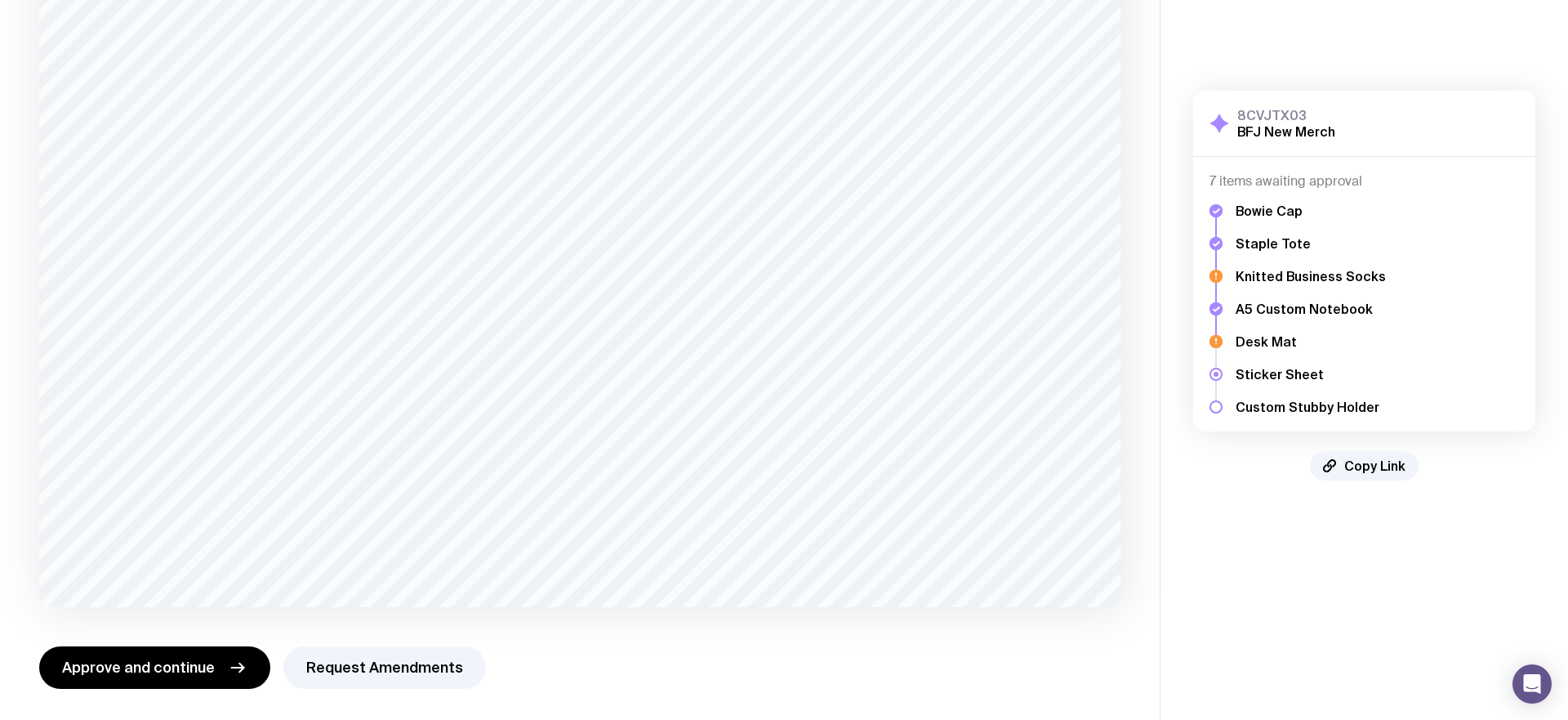
scroll to position [1037, 0]
click at [357, 669] on button "Request Amendments" at bounding box center [384, 665] width 202 height 42
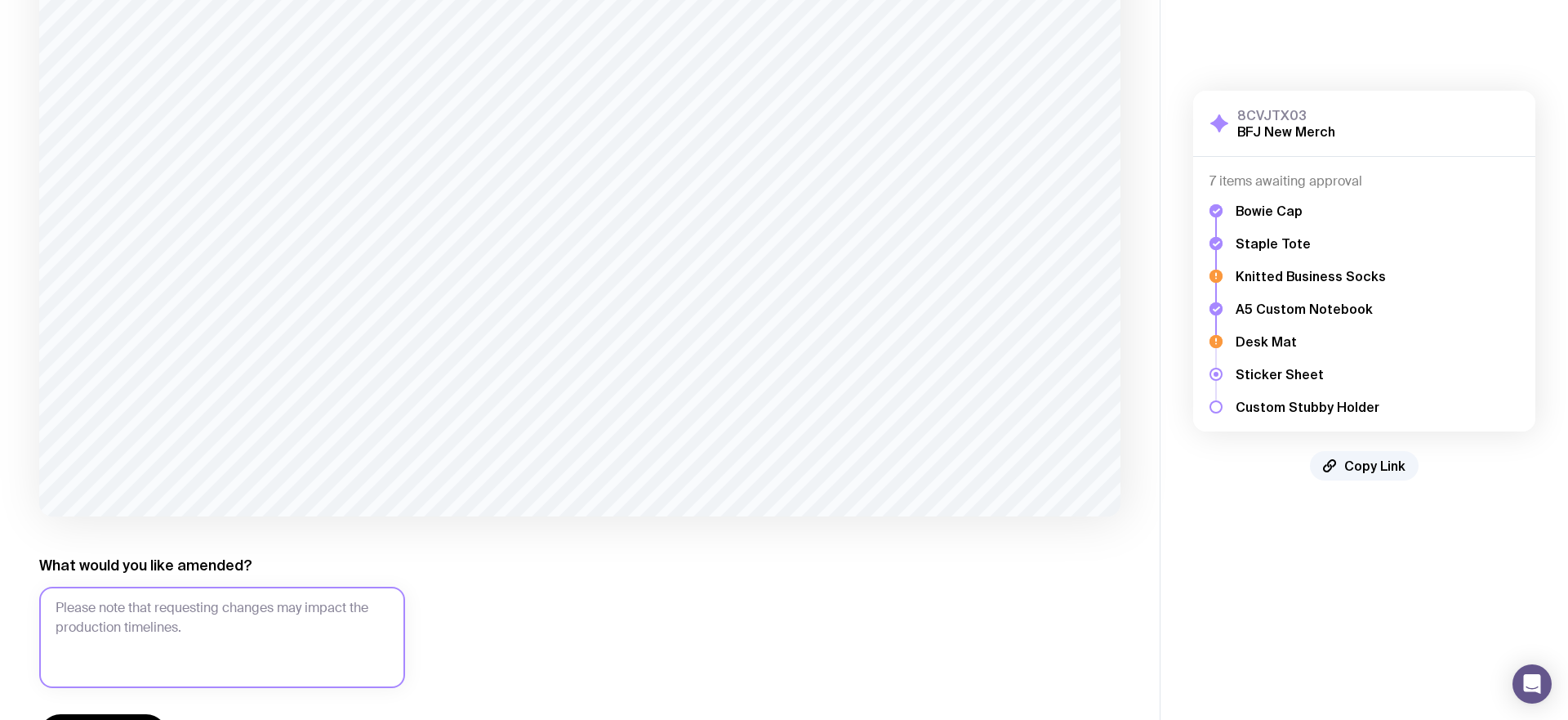
scroll to position [1138, 0]
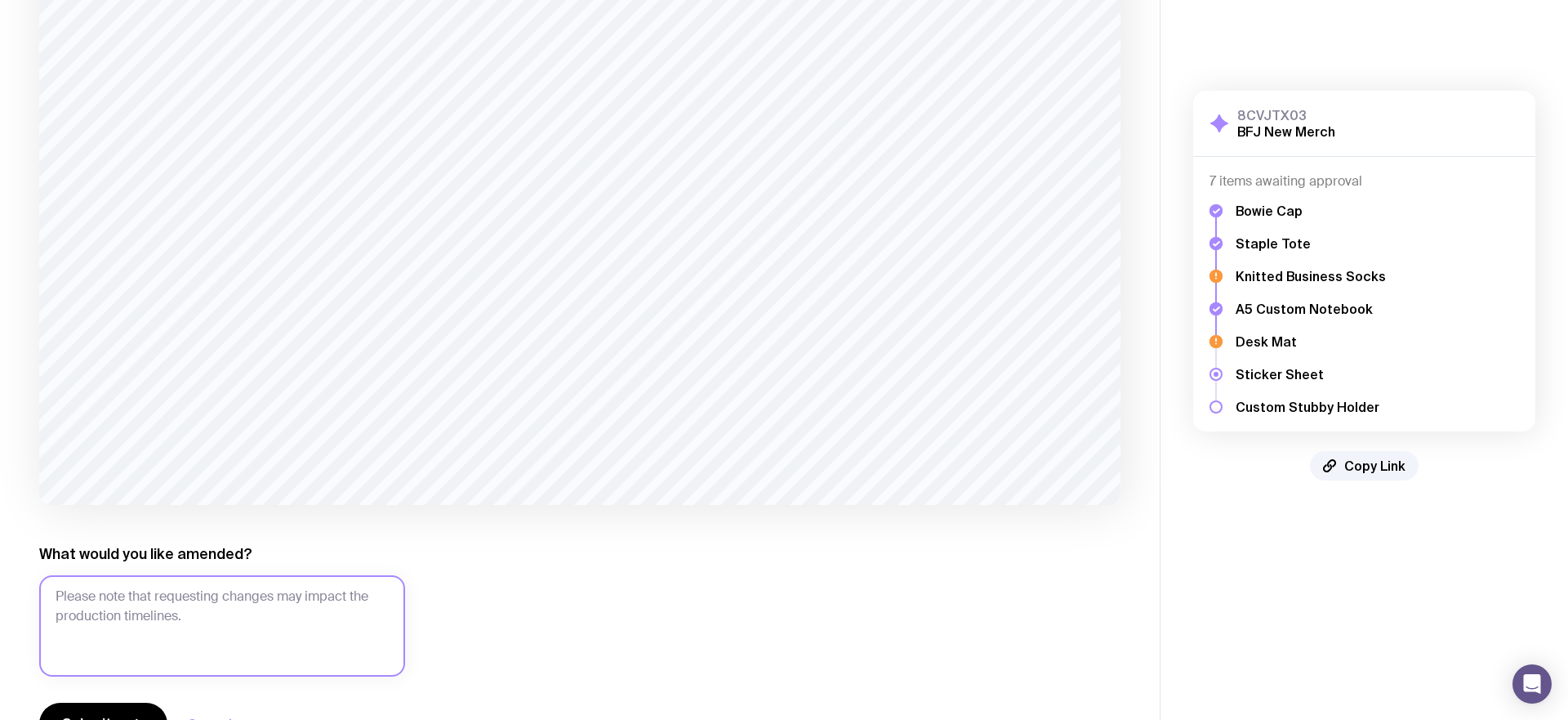
click at [244, 629] on textarea "What would you like amended?" at bounding box center [222, 626] width 366 height 102
type textarea "S"
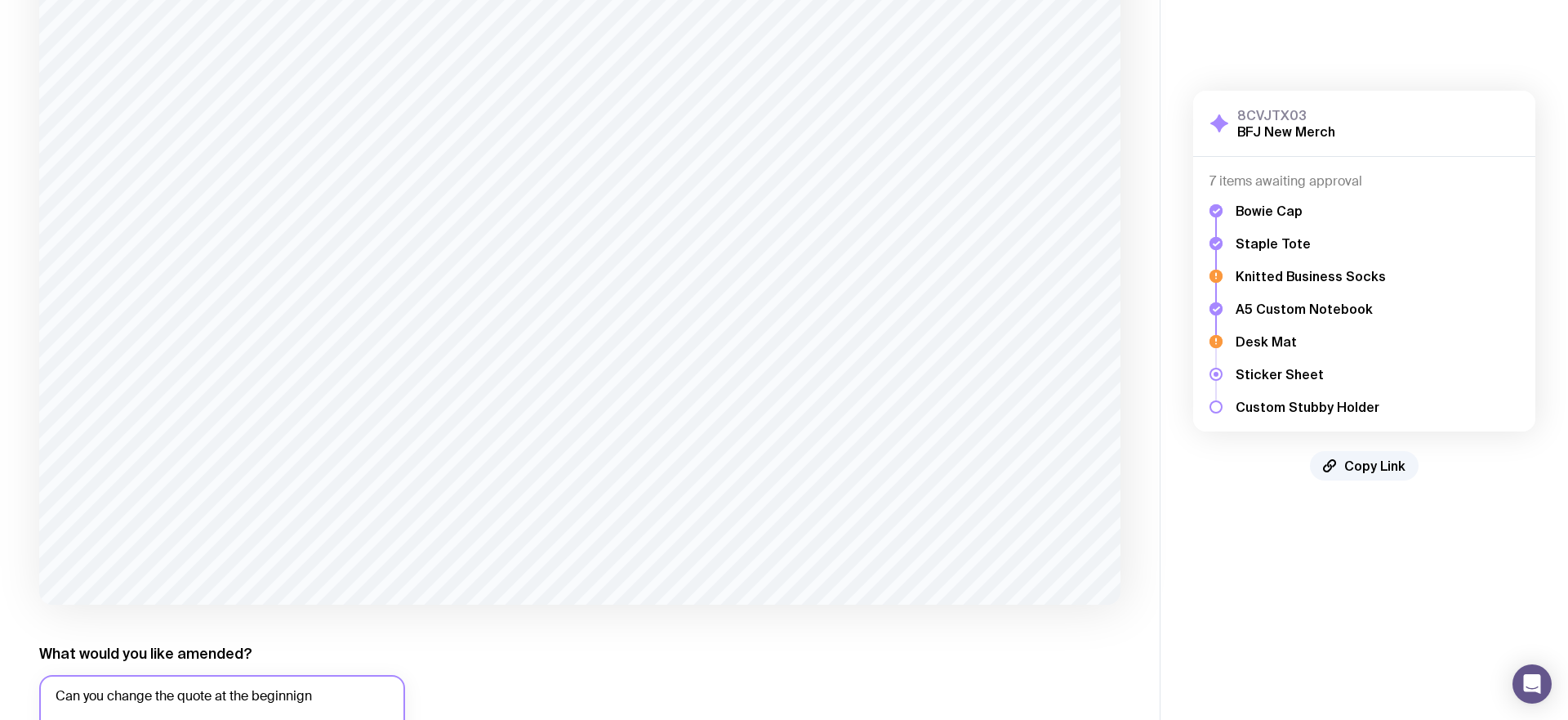
scroll to position [1098, 0]
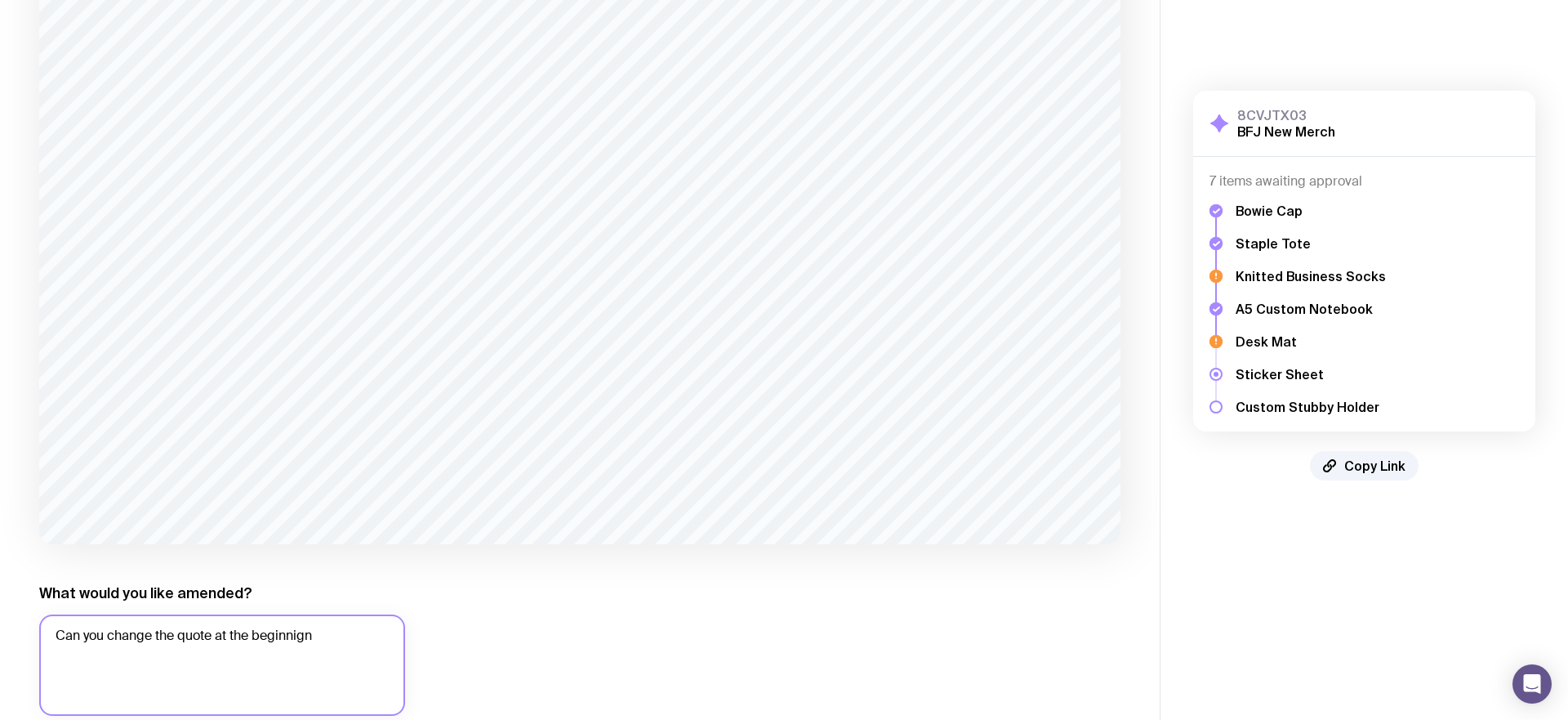
drag, startPoint x: 268, startPoint y: 638, endPoint x: 216, endPoint y: 636, distance: 52.0
click at [216, 636] on textarea "Can you change the quote at the beginnign" at bounding box center [222, 665] width 366 height 102
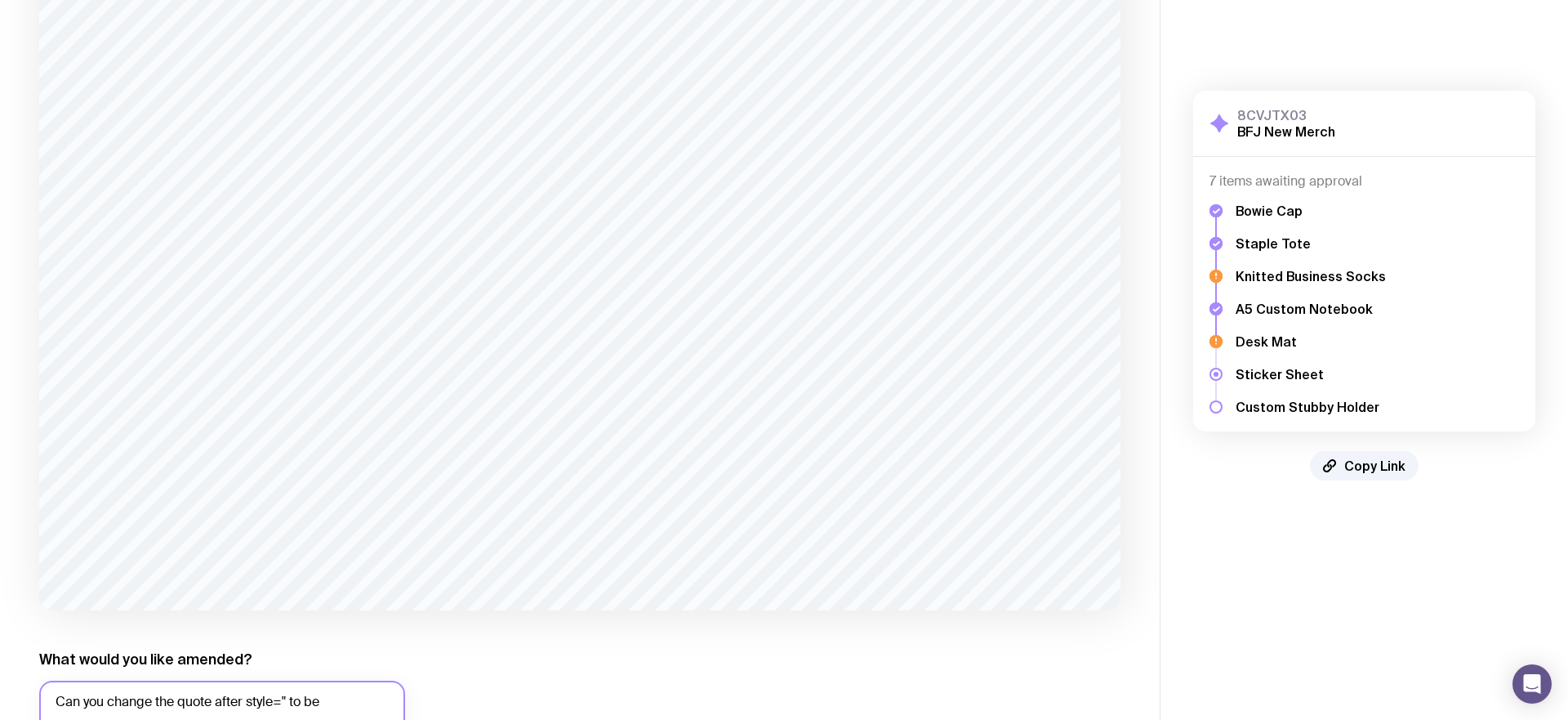
scroll to position [1195, 0]
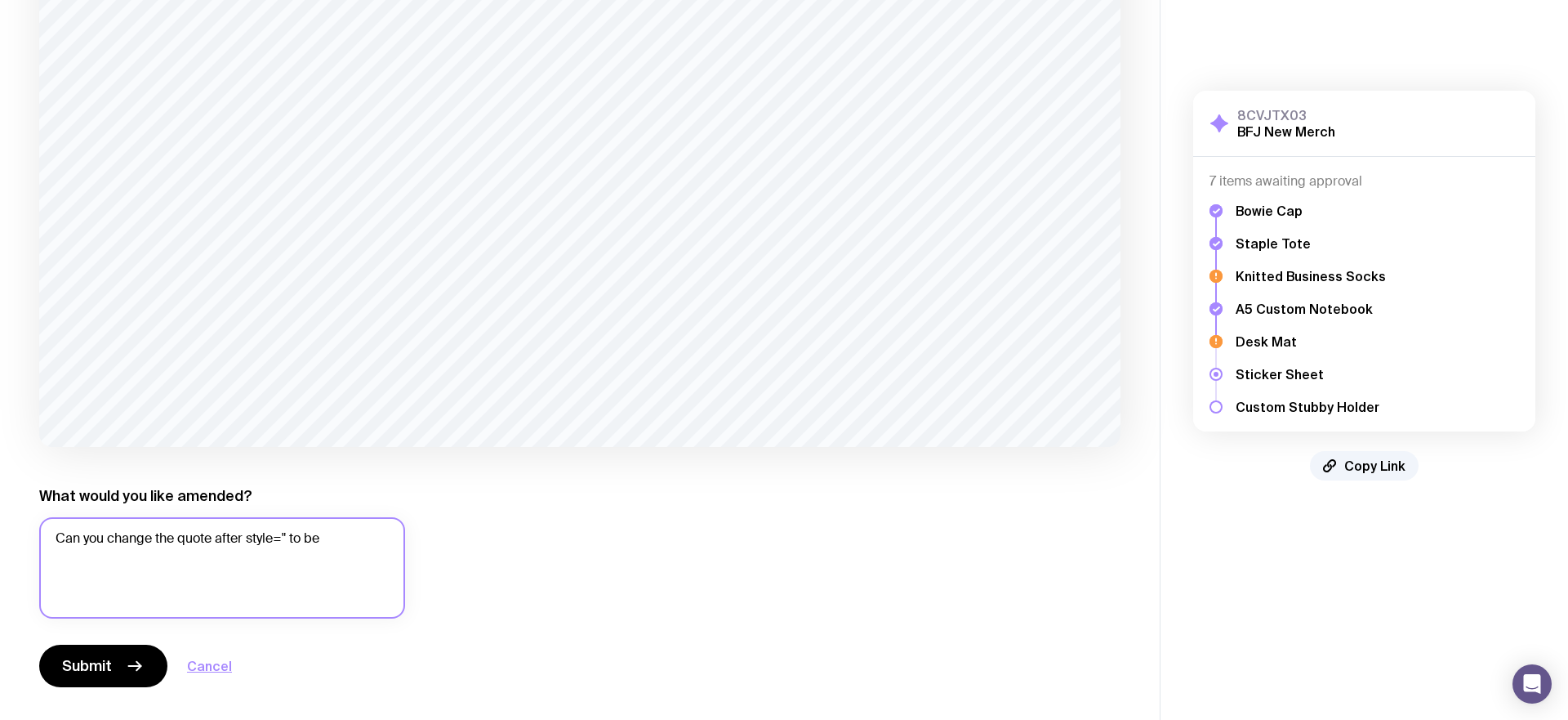
click at [287, 534] on textarea "Can you change the quote after style=" to be" at bounding box center [222, 568] width 366 height 102
click at [211, 533] on textarea "Can you change the quote after style= to be" at bounding box center [222, 568] width 366 height 102
drag, startPoint x: 331, startPoint y: 559, endPoint x: 333, endPoint y: 571, distance: 12.2
click at [333, 571] on textarea "Can you change the quote symbole after style= to be the opening quote mark (fac…" at bounding box center [222, 568] width 366 height 102
drag, startPoint x: 251, startPoint y: 534, endPoint x: 247, endPoint y: 543, distance: 9.8
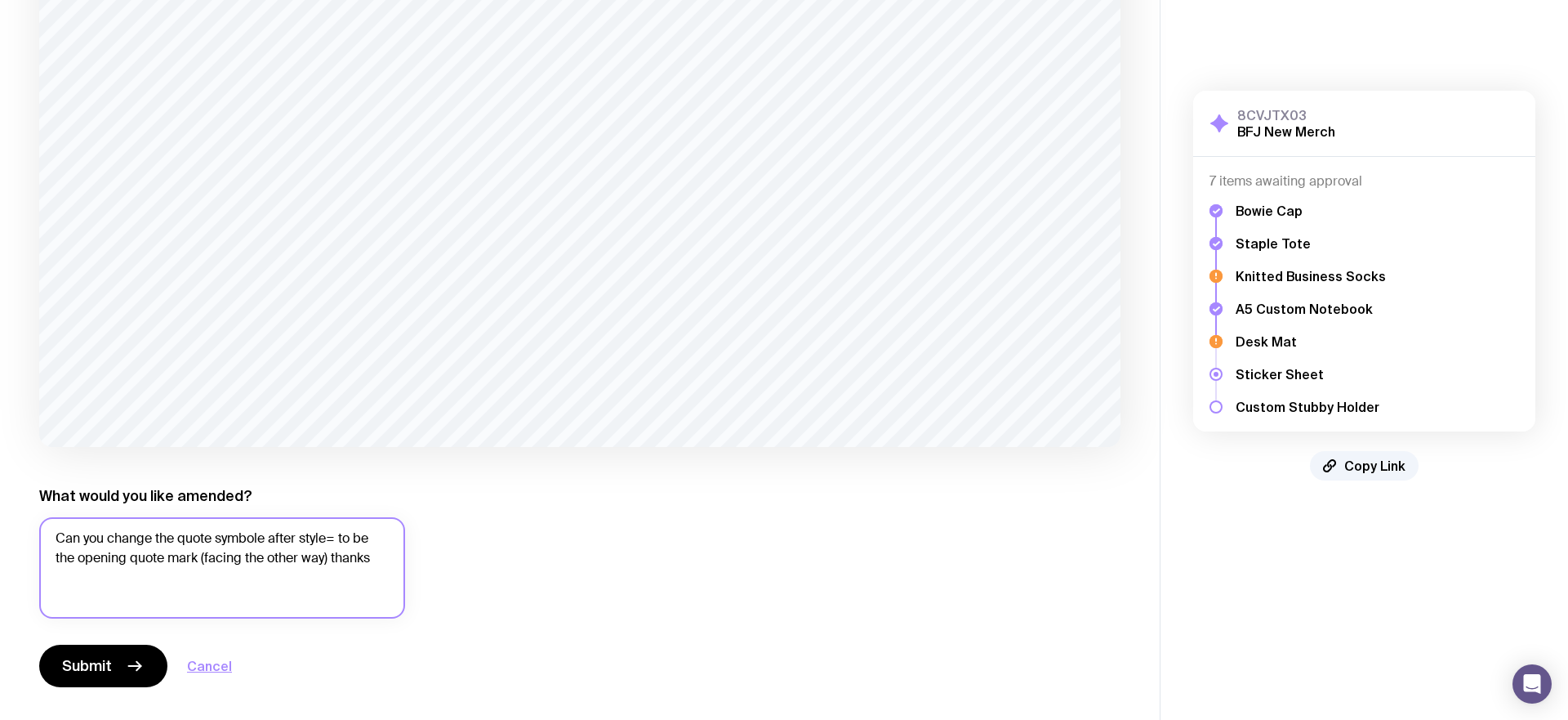
click at [251, 534] on textarea "Can you change the quote symbole after style= to be the opening quote mark (fac…" at bounding box center [222, 568] width 366 height 102
click at [261, 536] on textarea "Can you change the quote symbole after style= to be the opening quote mark (fac…" at bounding box center [222, 568] width 366 height 102
click at [333, 560] on textarea "Can you change the quote symbol after style= to be the opening quote mark (faci…" at bounding box center [222, 568] width 366 height 102
click at [339, 560] on textarea "Can you change the quote symbol after style= to be the opening quote mark (faci…" at bounding box center [222, 568] width 366 height 102
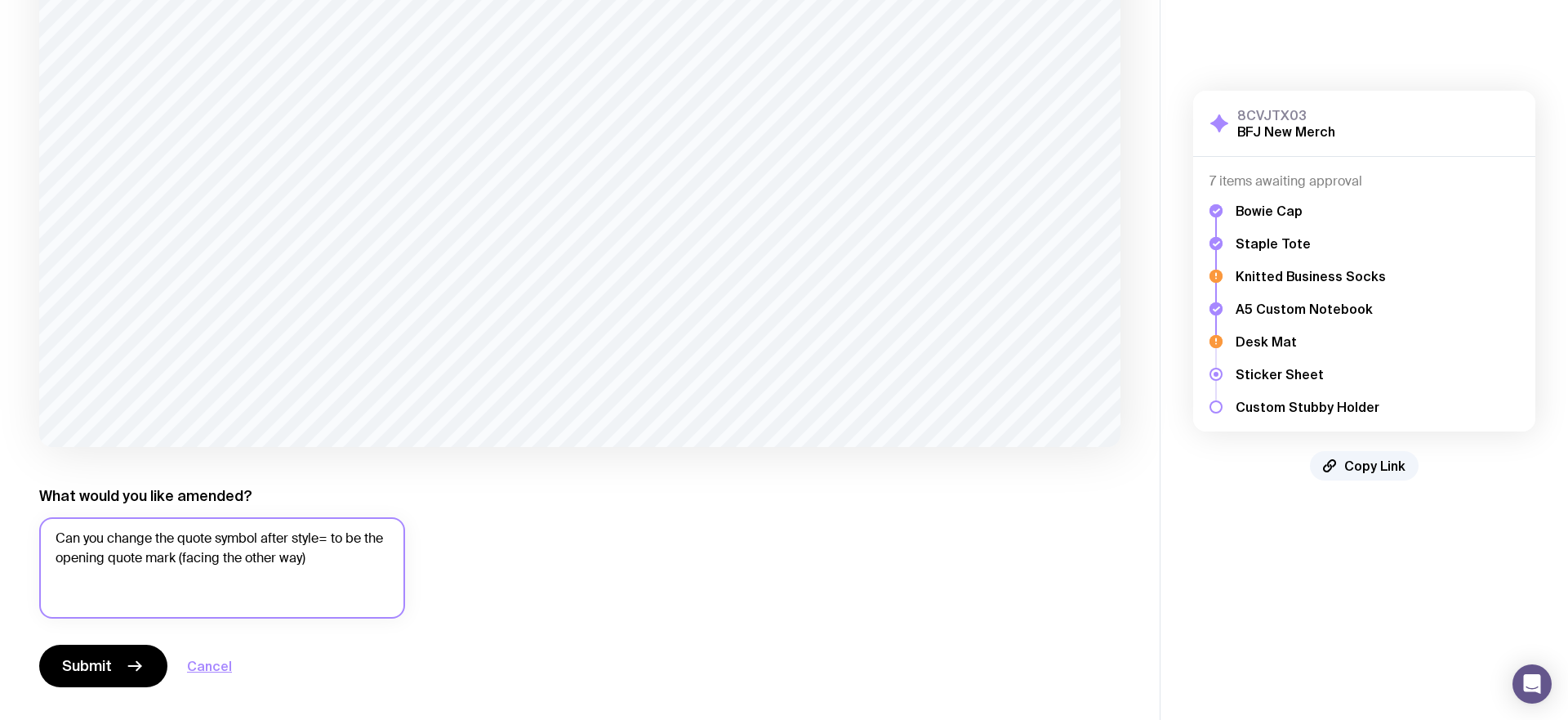
click at [363, 558] on textarea "Can you change the quote symbol after style= to be the opening quote mark (faci…" at bounding box center [222, 568] width 366 height 102
drag, startPoint x: 289, startPoint y: 534, endPoint x: 301, endPoint y: 536, distance: 12.2
click at [291, 534] on textarea "Can you change the quote symbol after style= to be the opening quote mark (faci…" at bounding box center [222, 568] width 366 height 102
click at [376, 559] on textarea "Can you change the quote symbol after <bfj style= to be the opening quote mark …" at bounding box center [222, 568] width 366 height 102
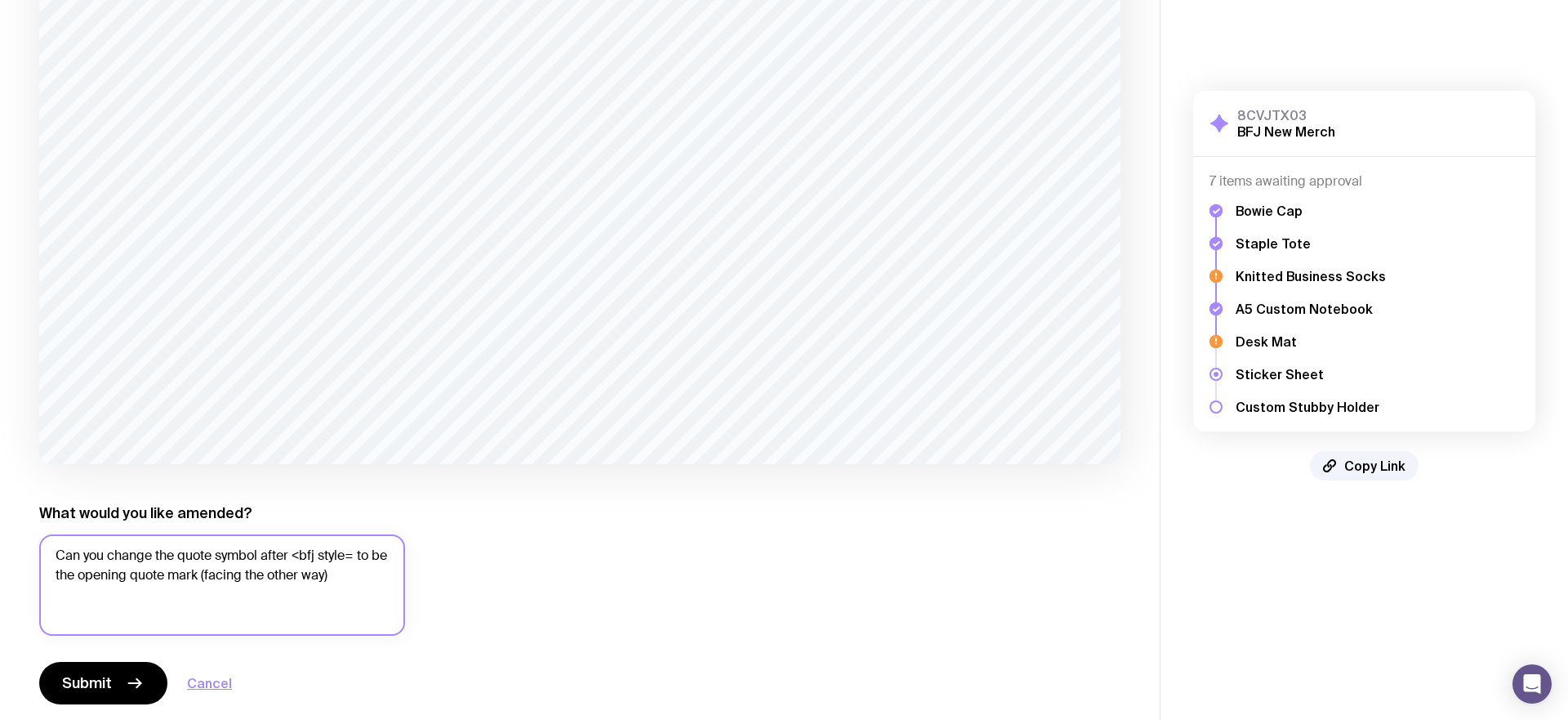
scroll to position [1177, 0]
type textarea "Can you change the quote symbol after <bfj style= to be the opening quote mark …"
click at [120, 684] on button "Submit" at bounding box center [103, 683] width 129 height 42
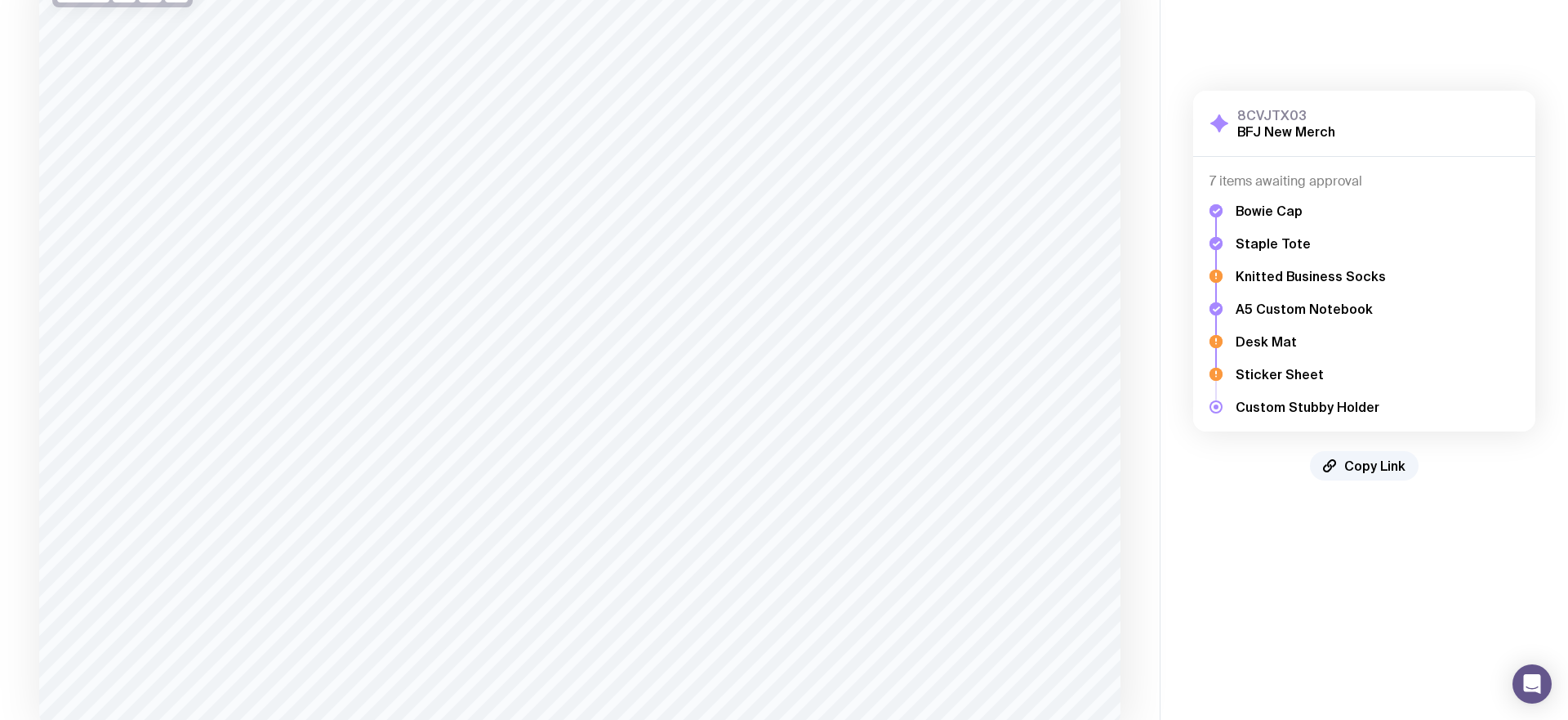
scroll to position [272, 0]
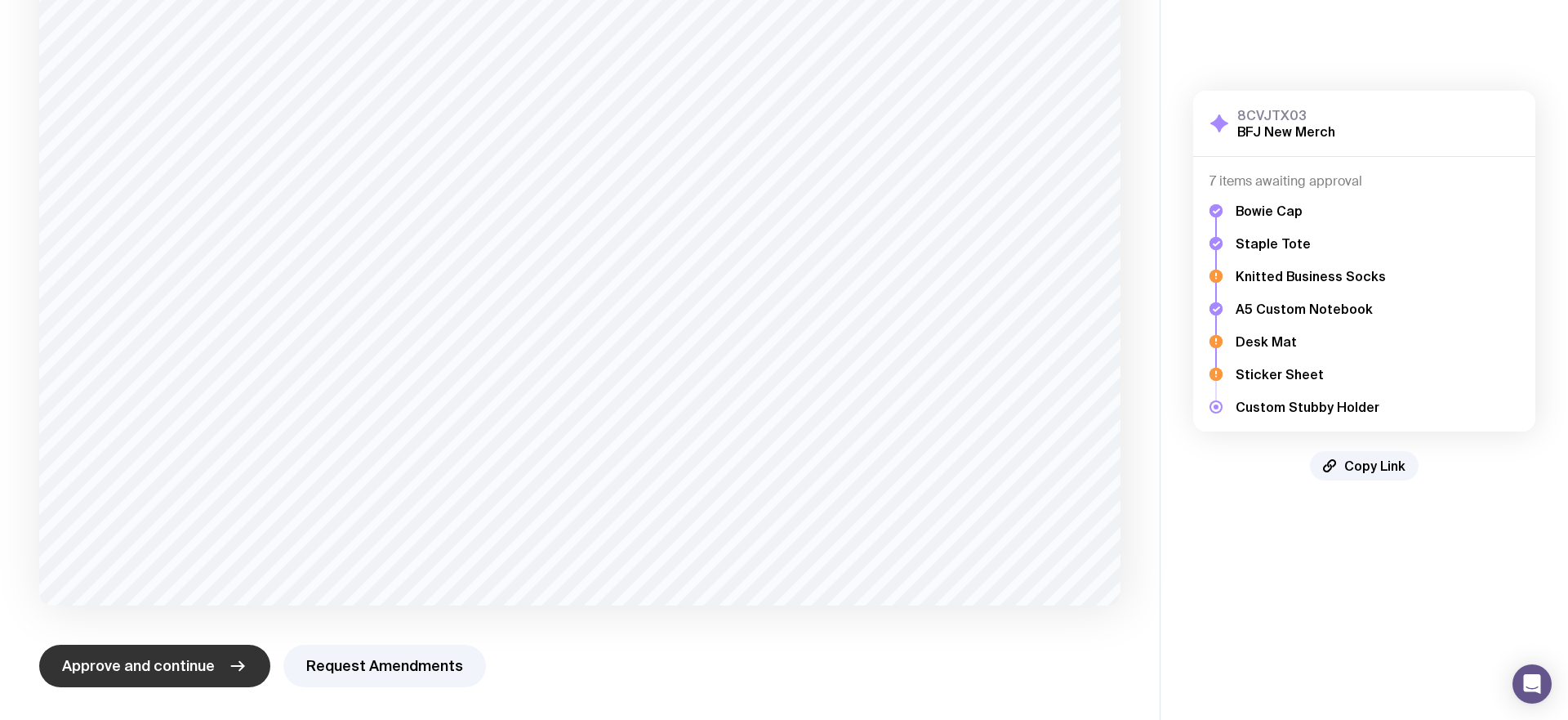
click at [204, 664] on span "Approve and continue" at bounding box center [139, 666] width 153 height 20
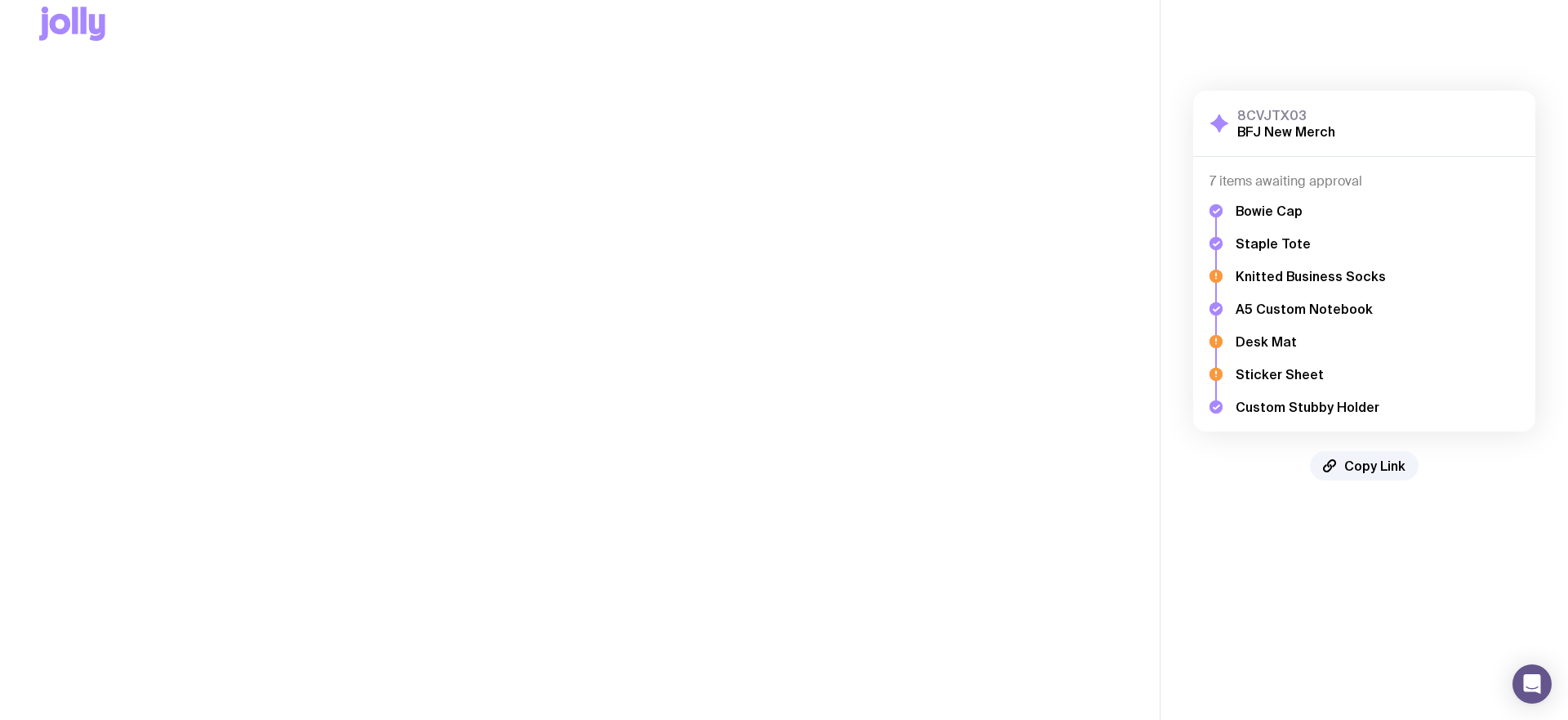
scroll to position [0, 0]
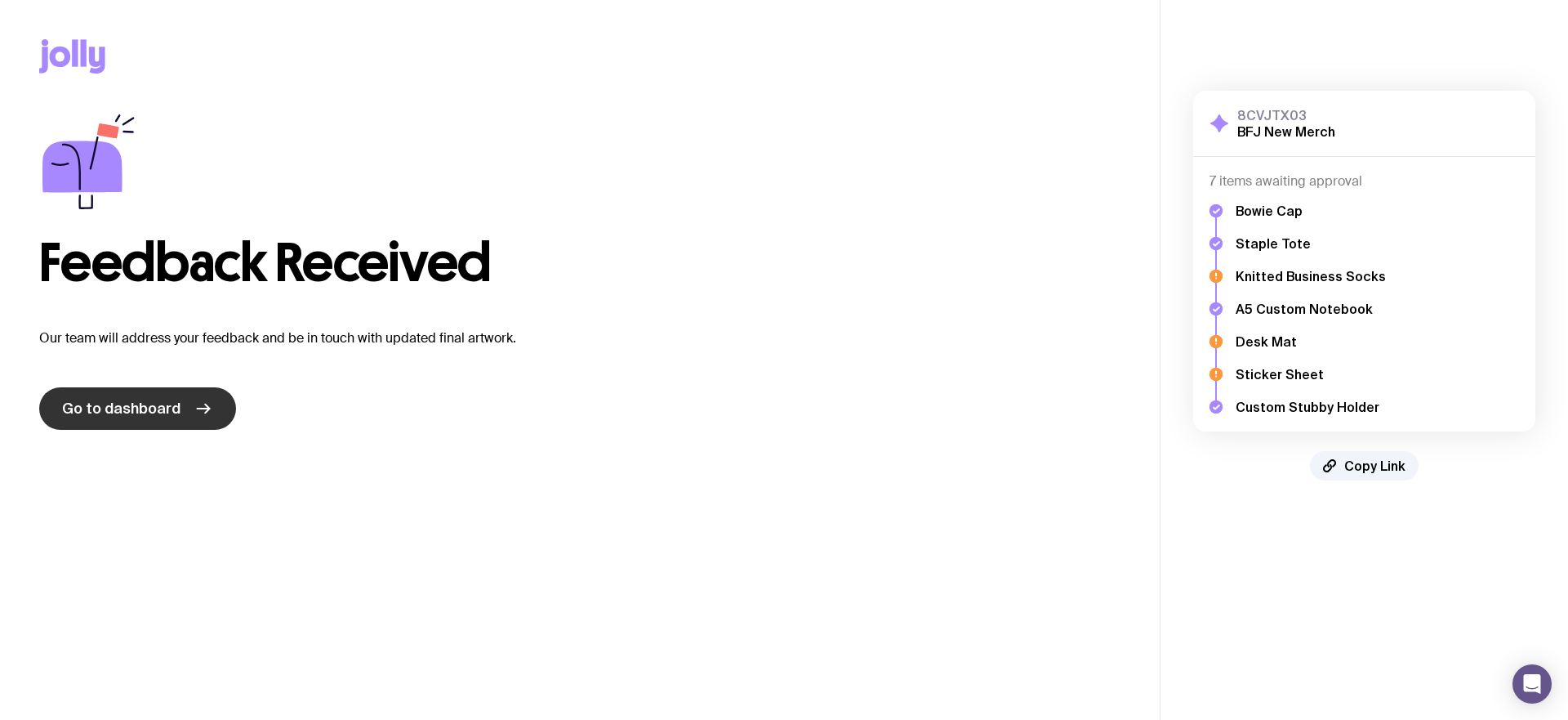
click at [200, 407] on icon at bounding box center [203, 409] width 20 height 20
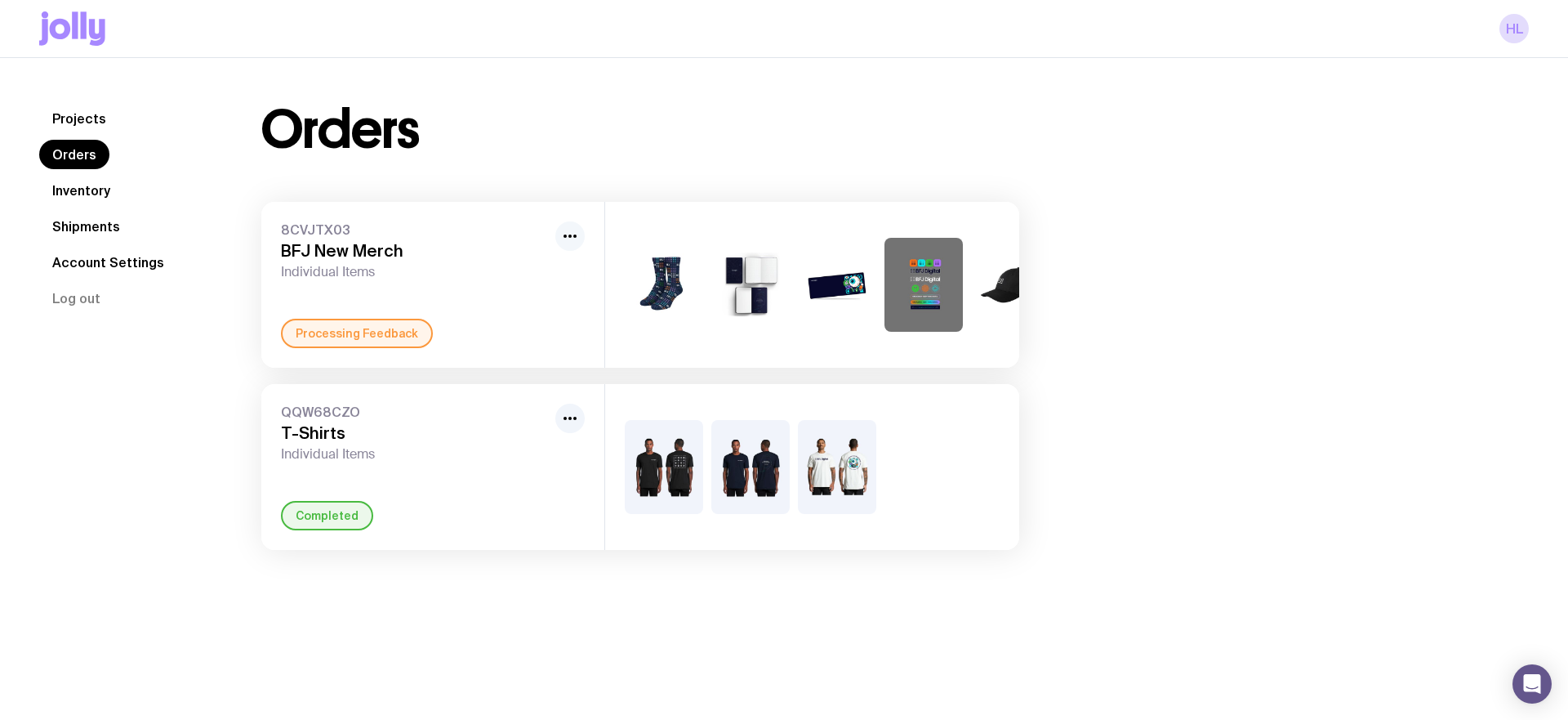
click at [564, 248] on button "button" at bounding box center [569, 236] width 30 height 30
click at [475, 235] on span "8CVJTX03" at bounding box center [415, 230] width 268 height 16
